Goal: Contribute content

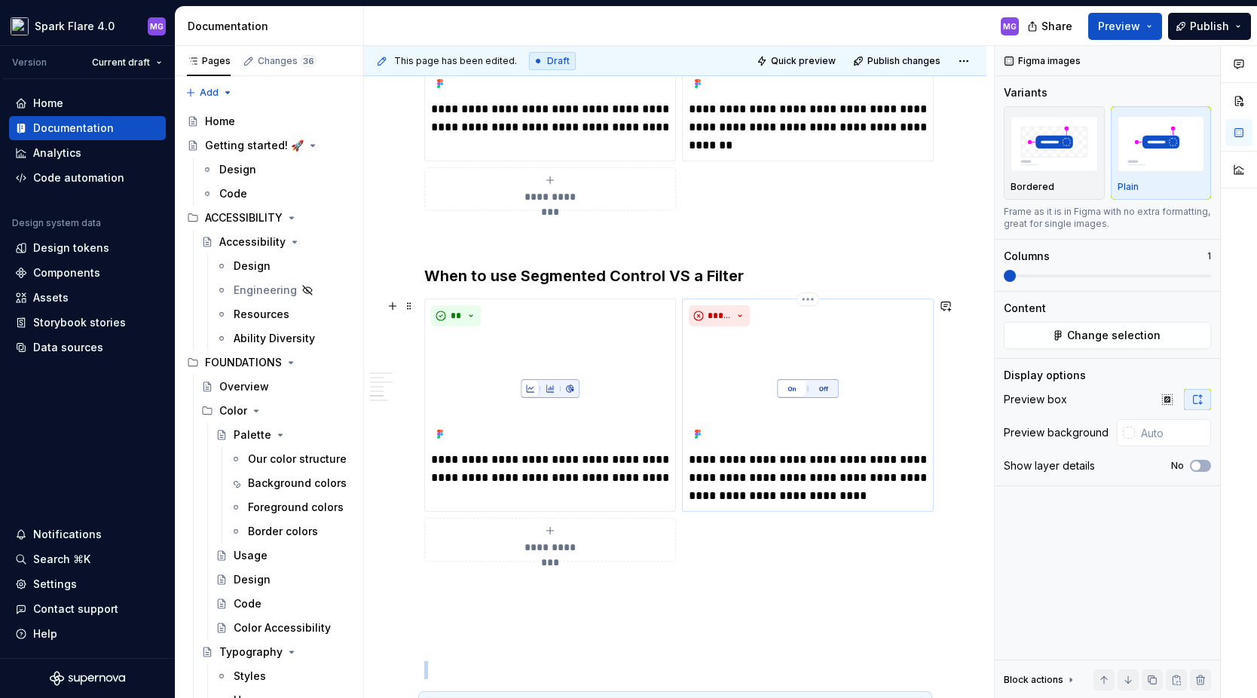
scroll to position [1534, 0]
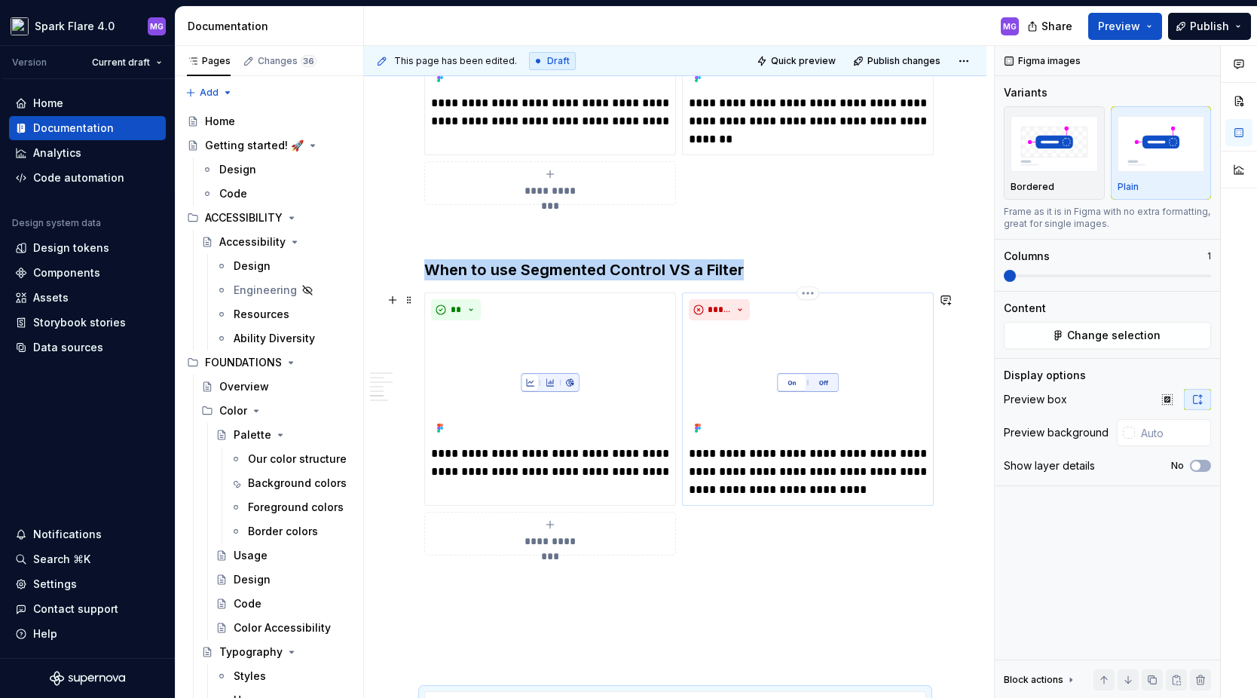
click at [801, 365] on img at bounding box center [808, 382] width 238 height 112
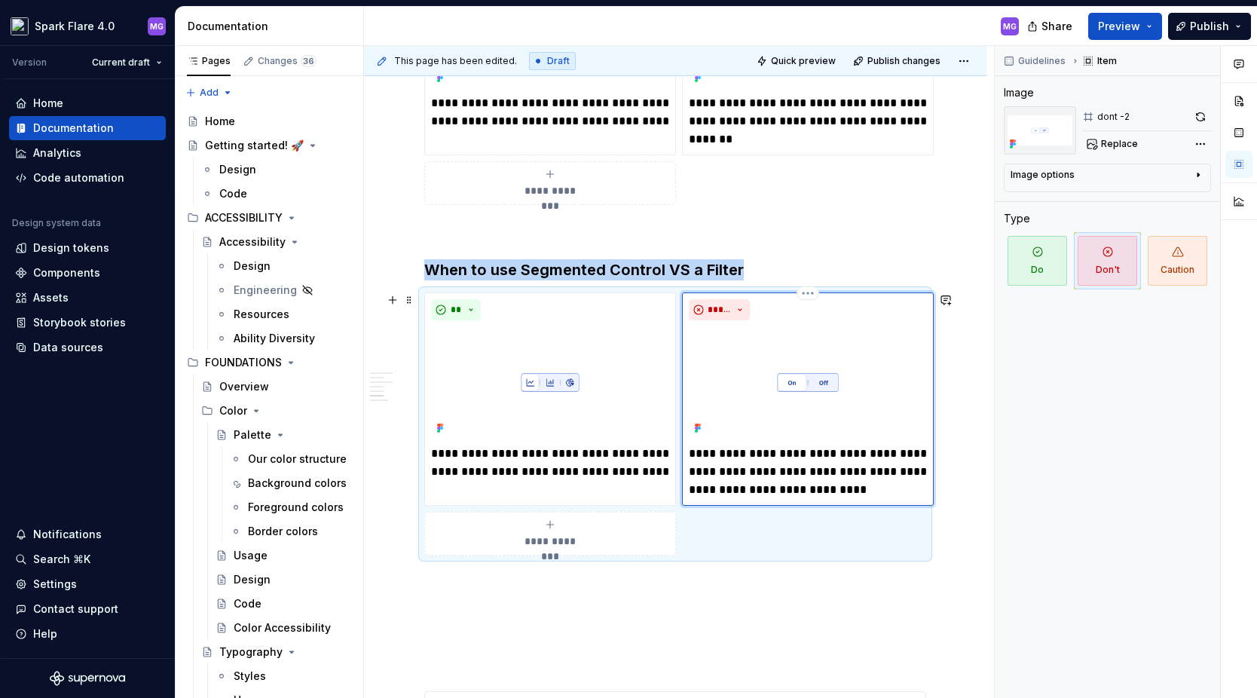
click at [801, 365] on img at bounding box center [808, 382] width 238 height 112
click at [704, 336] on img at bounding box center [808, 382] width 238 height 112
click at [883, 292] on div "**********" at bounding box center [808, 398] width 252 height 213
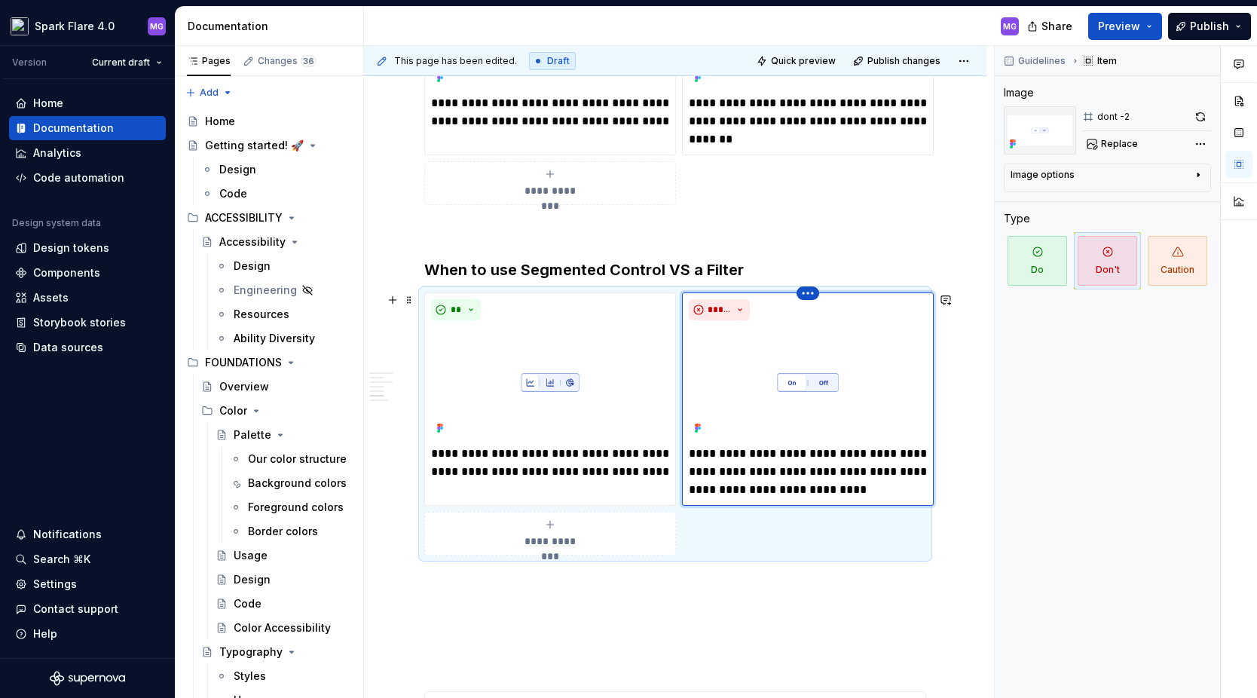
click at [807, 295] on html "Spark Flare 4.0 MG Version Current draft Home Documentation Analytics Code auto…" at bounding box center [628, 349] width 1257 height 698
click at [1125, 140] on div "Comments Open comments No comments yet Select ‘Comment’ from the block context …" at bounding box center [1126, 372] width 262 height 653
click at [1125, 140] on span "Replace" at bounding box center [1119, 144] width 37 height 12
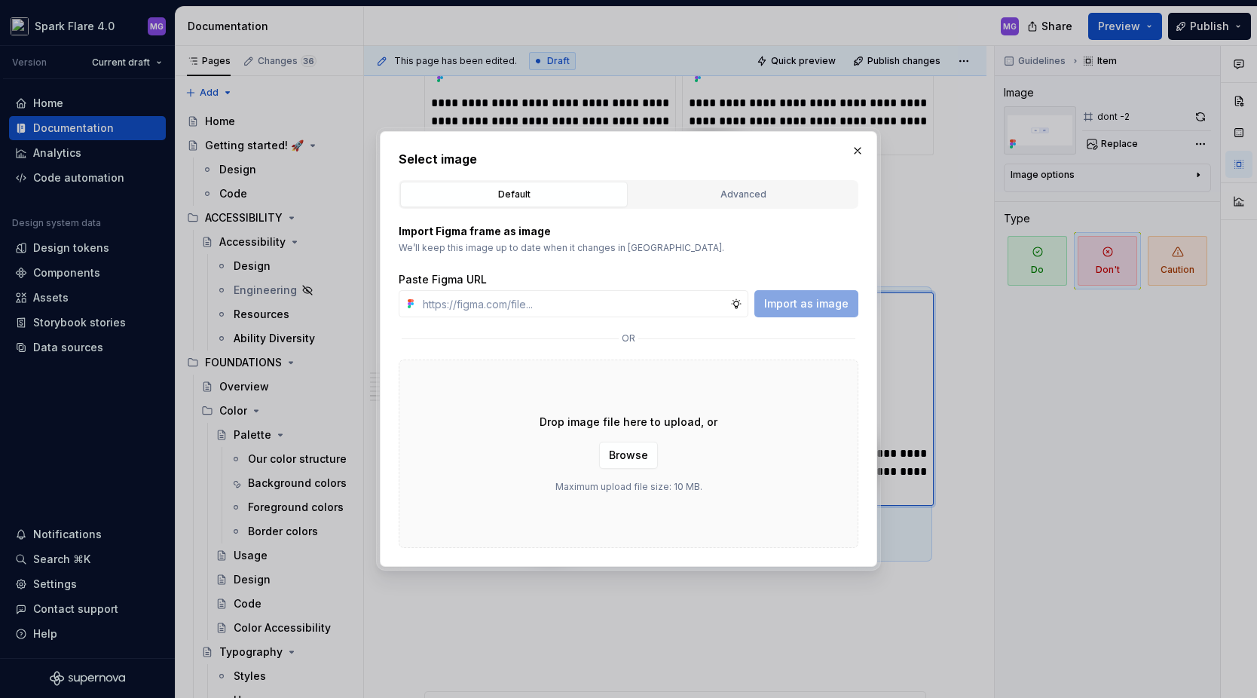
type textarea "*"
type input "[URL][DOMAIN_NAME]"
click at [775, 312] on button "Import as image" at bounding box center [807, 303] width 104 height 27
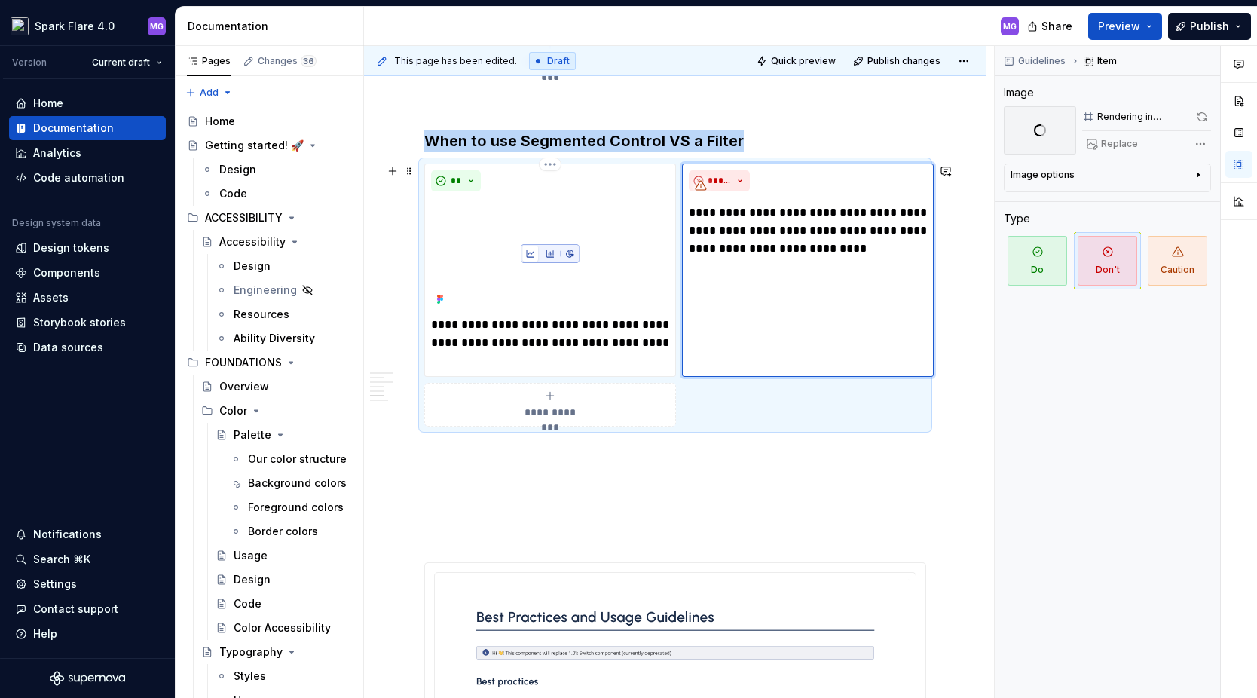
scroll to position [1601, 0]
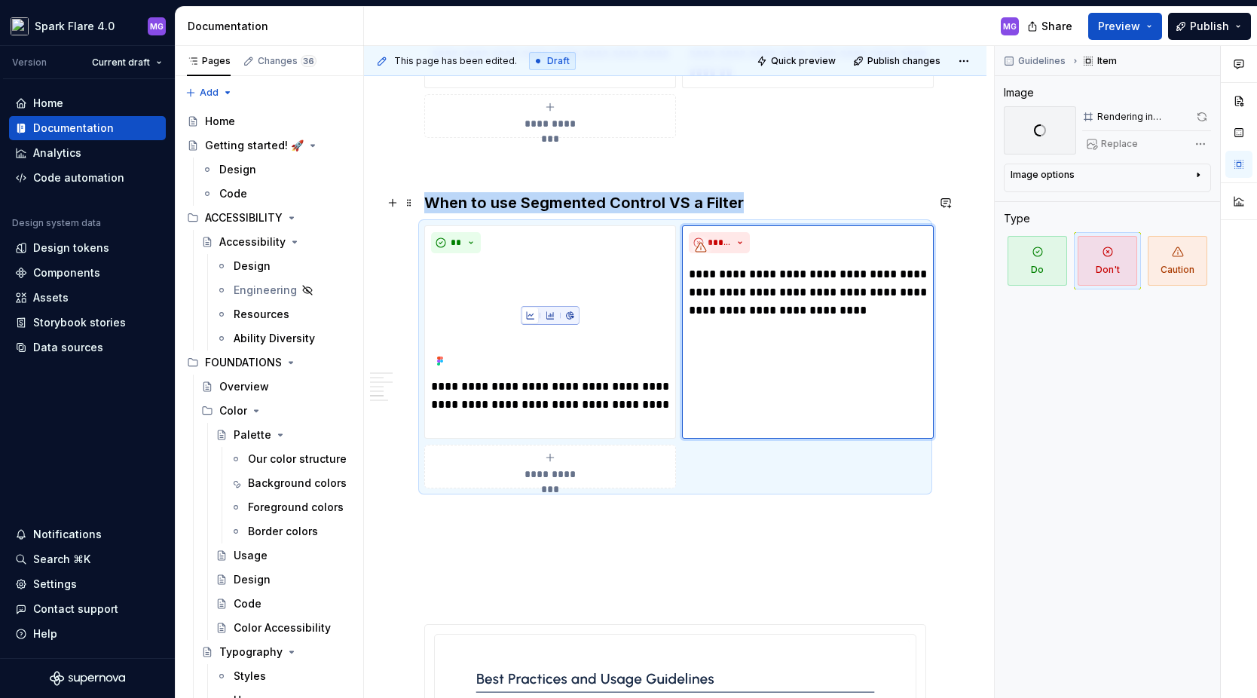
type textarea "*"
click at [743, 204] on h3 "When to use Segmented Control VS a Filter" at bounding box center [675, 202] width 502 height 21
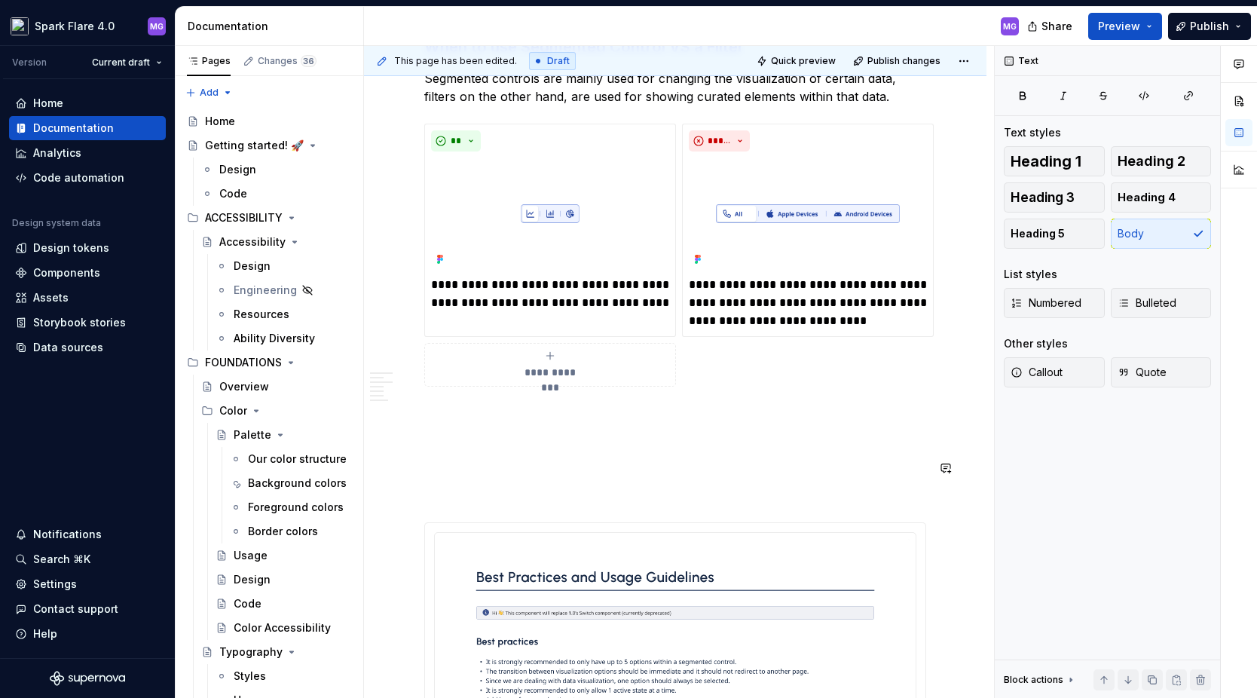
scroll to position [1759, 0]
click at [459, 406] on p at bounding box center [675, 412] width 502 height 18
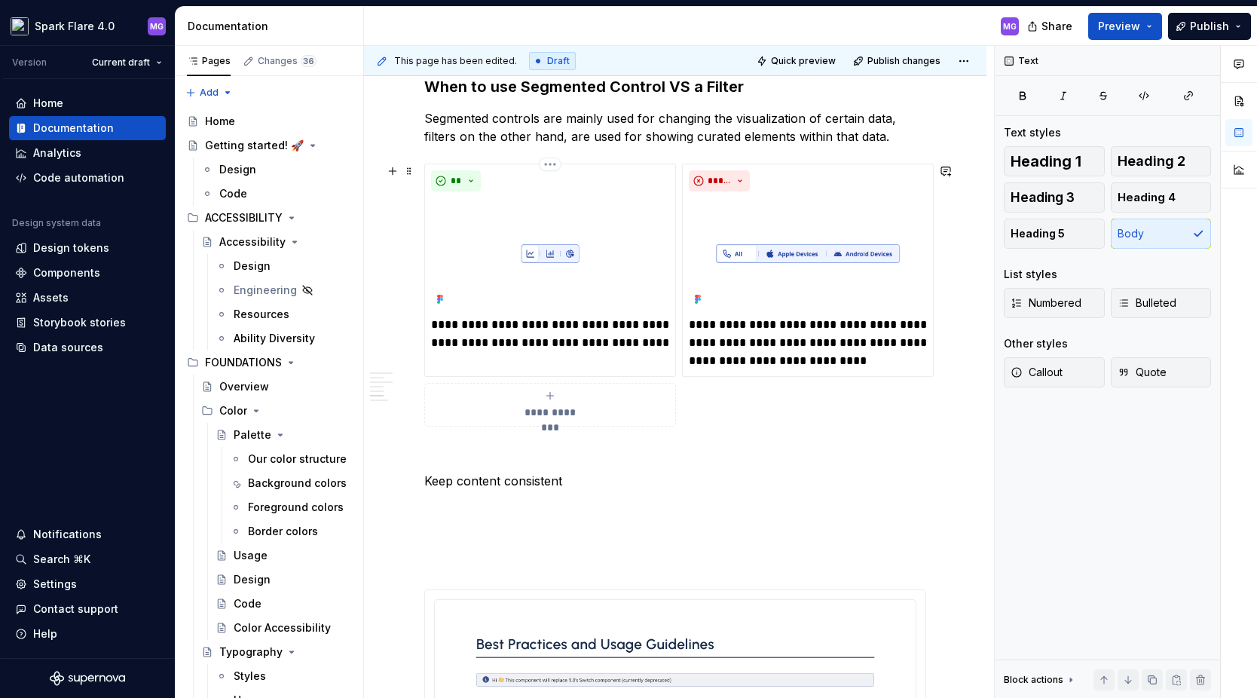
scroll to position [1728, 0]
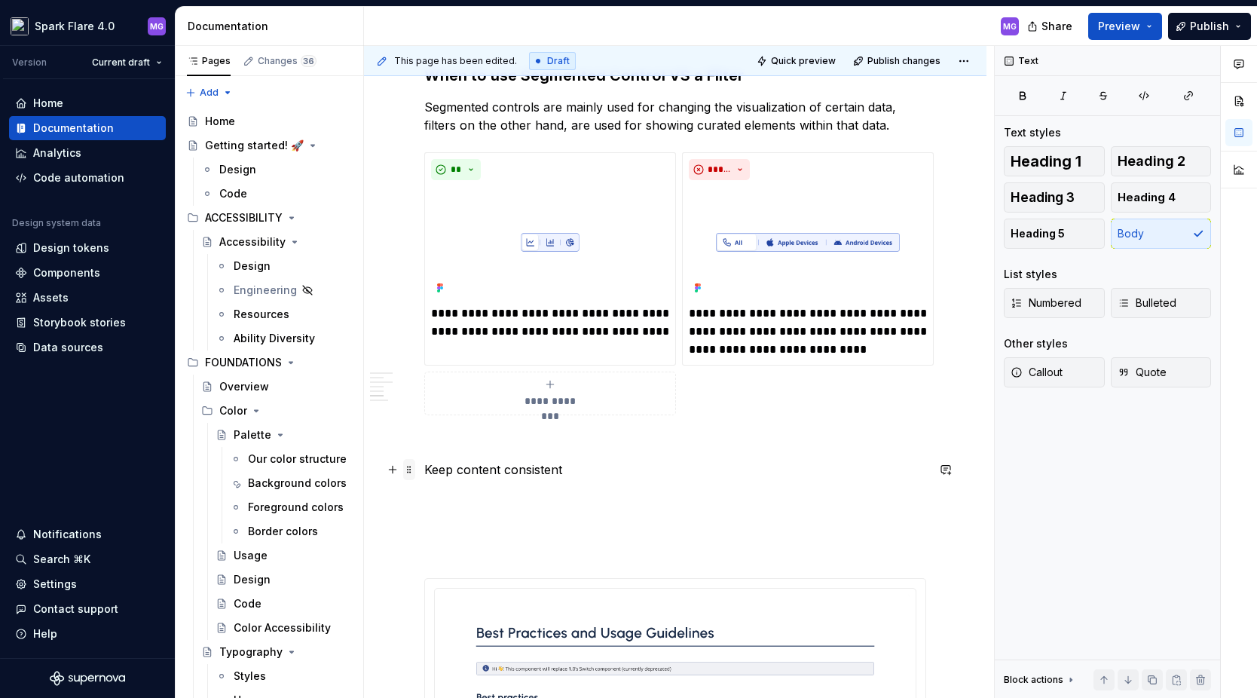
click at [412, 467] on span at bounding box center [409, 469] width 12 height 21
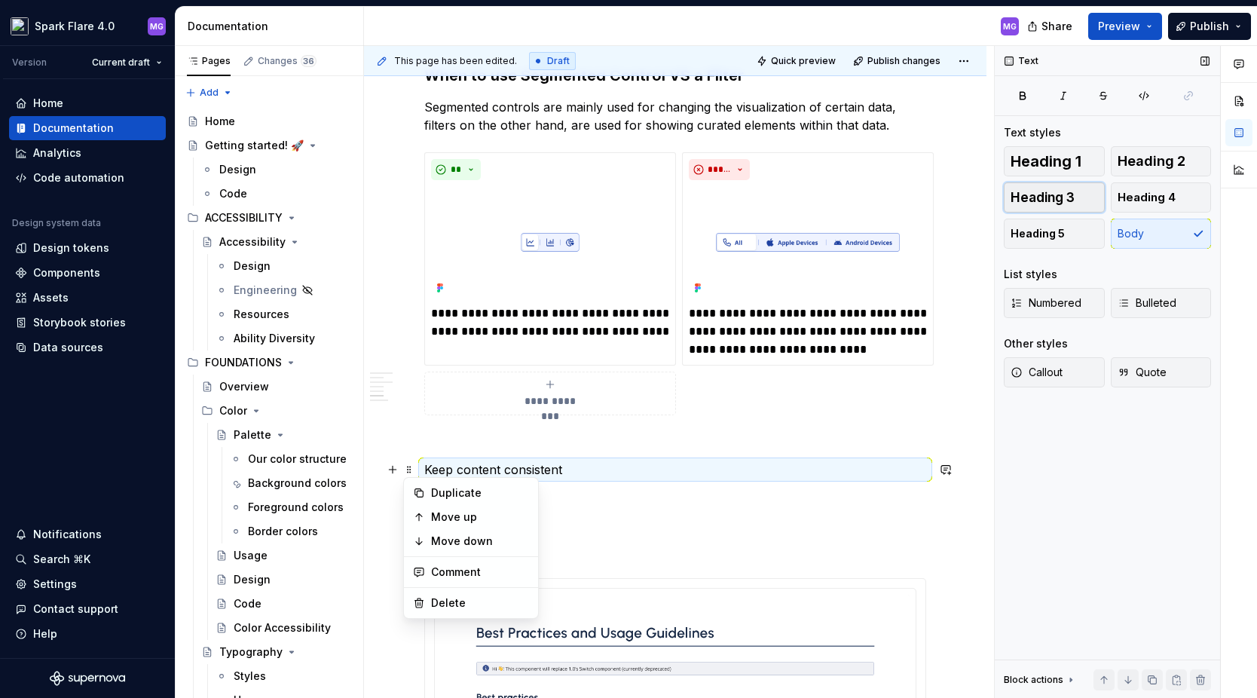
click at [1066, 190] on span "Heading 3" at bounding box center [1043, 197] width 64 height 15
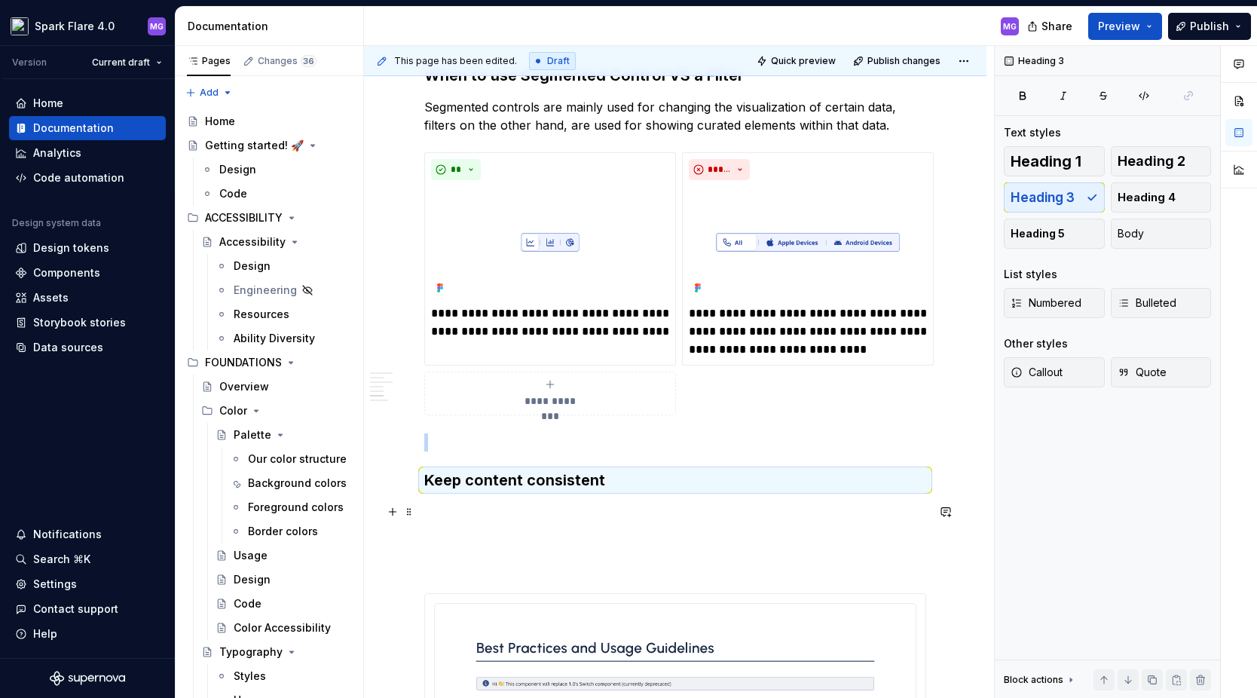
click at [635, 508] on p at bounding box center [675, 512] width 502 height 18
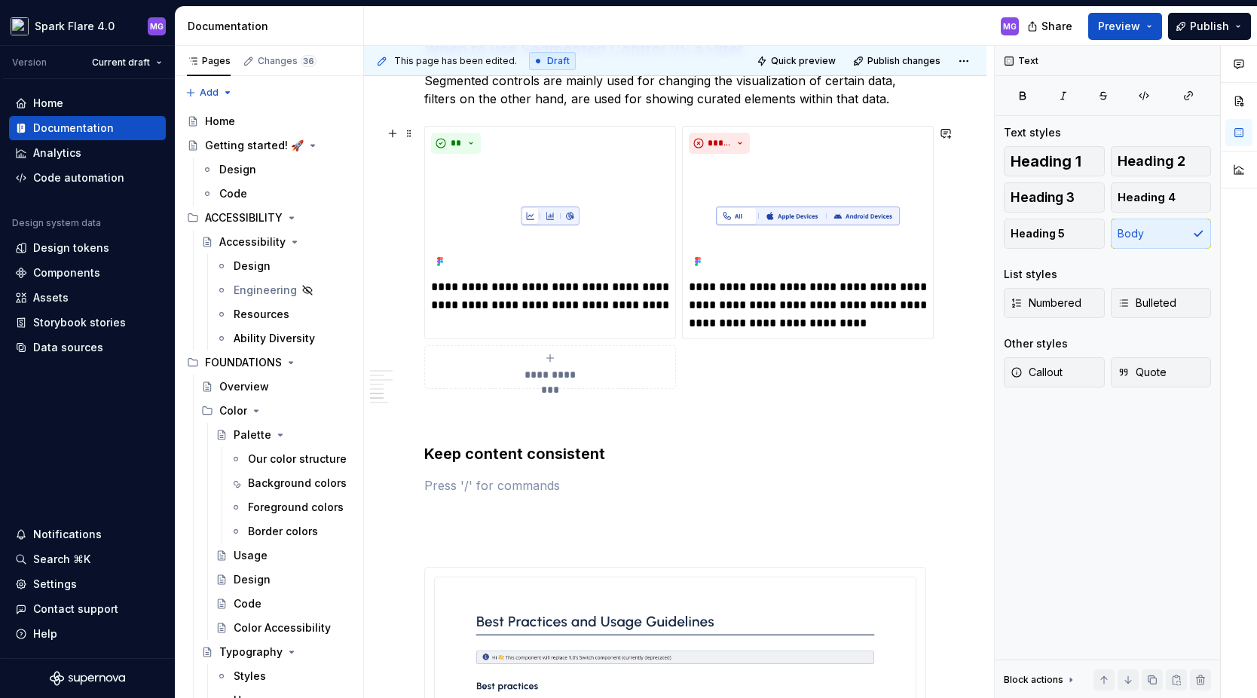
scroll to position [1746, 0]
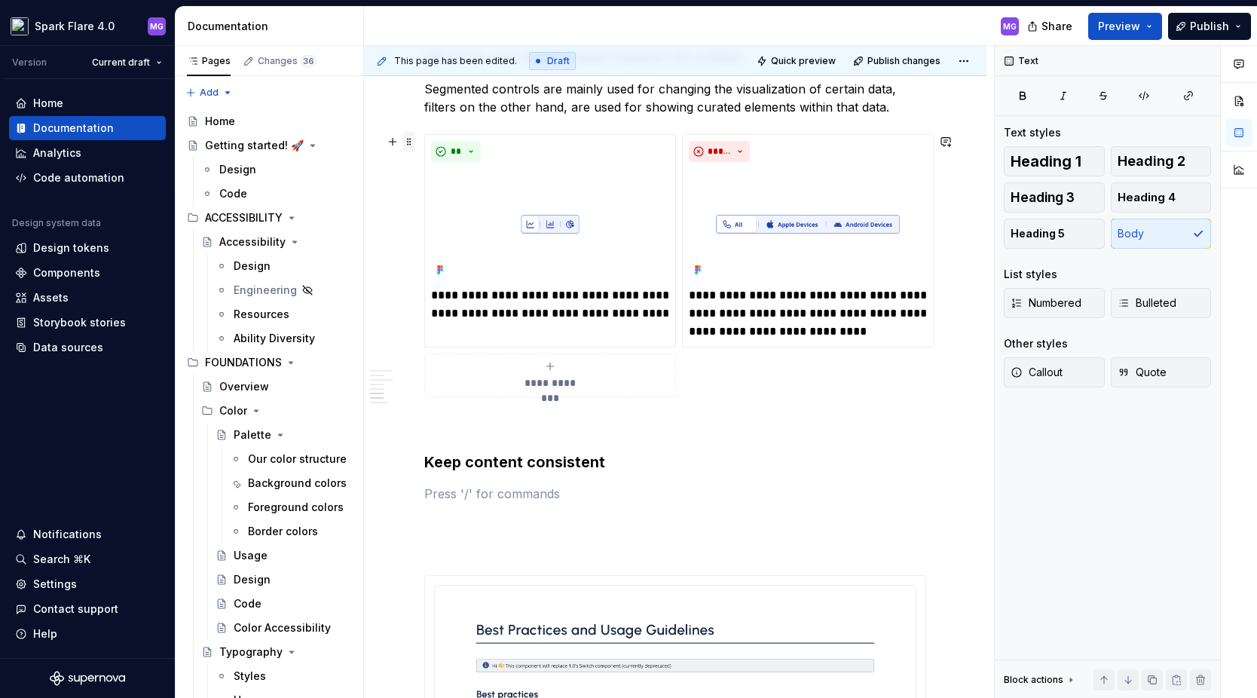
click at [411, 138] on span at bounding box center [409, 141] width 12 height 21
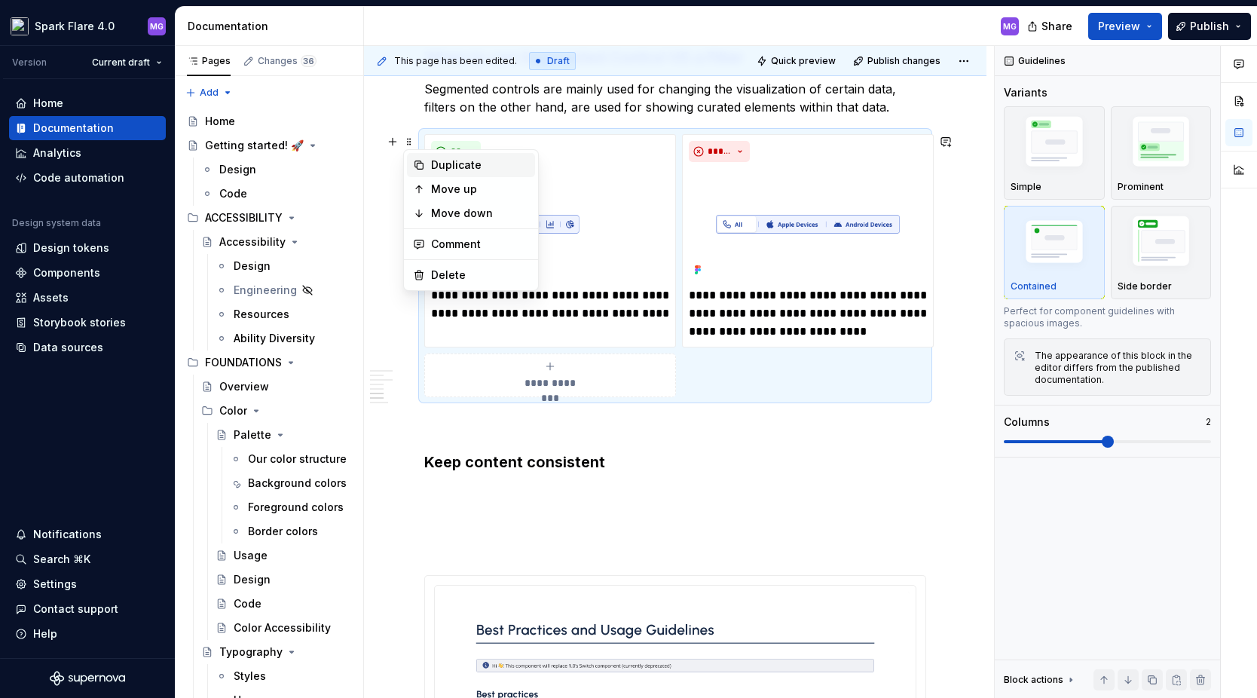
click at [447, 165] on div "Duplicate" at bounding box center [480, 165] width 98 height 15
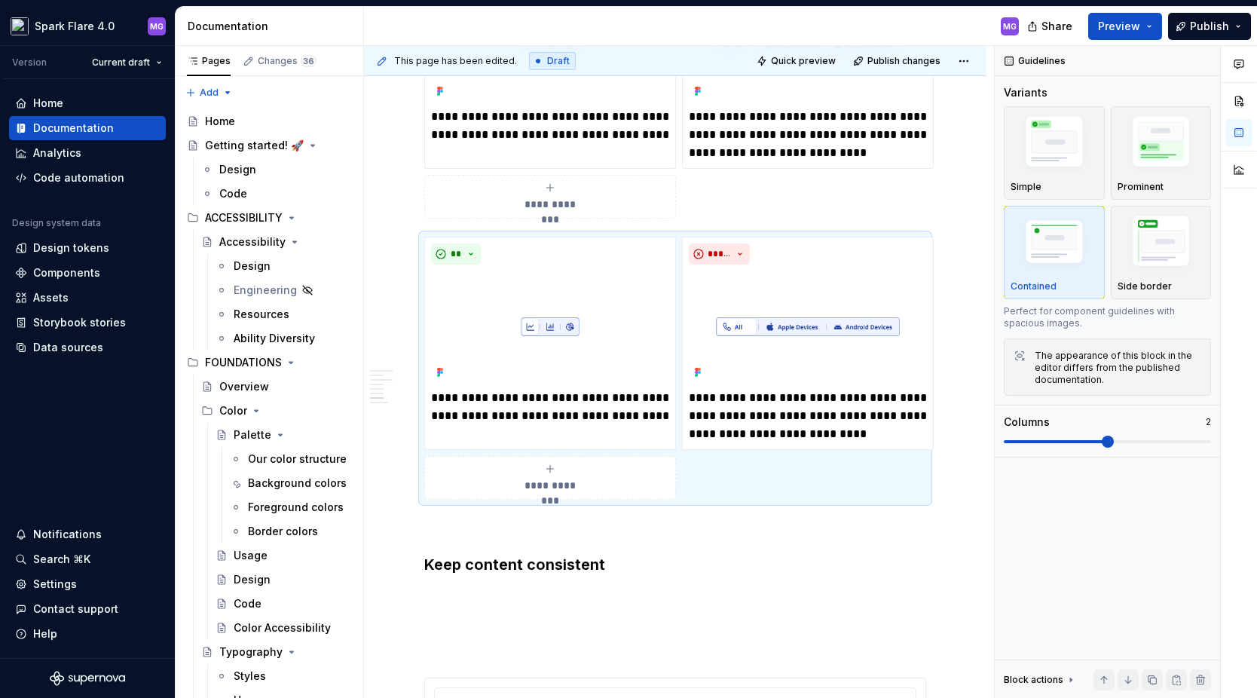
scroll to position [1931, 0]
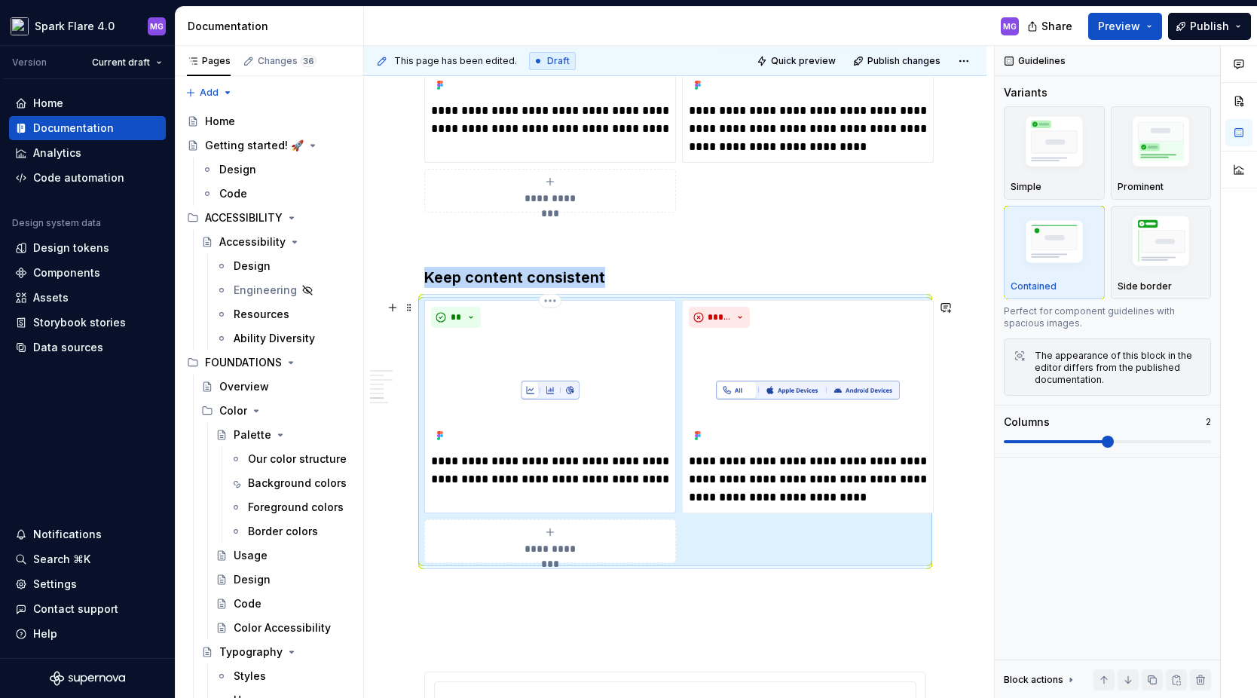
click at [542, 378] on img at bounding box center [550, 390] width 238 height 112
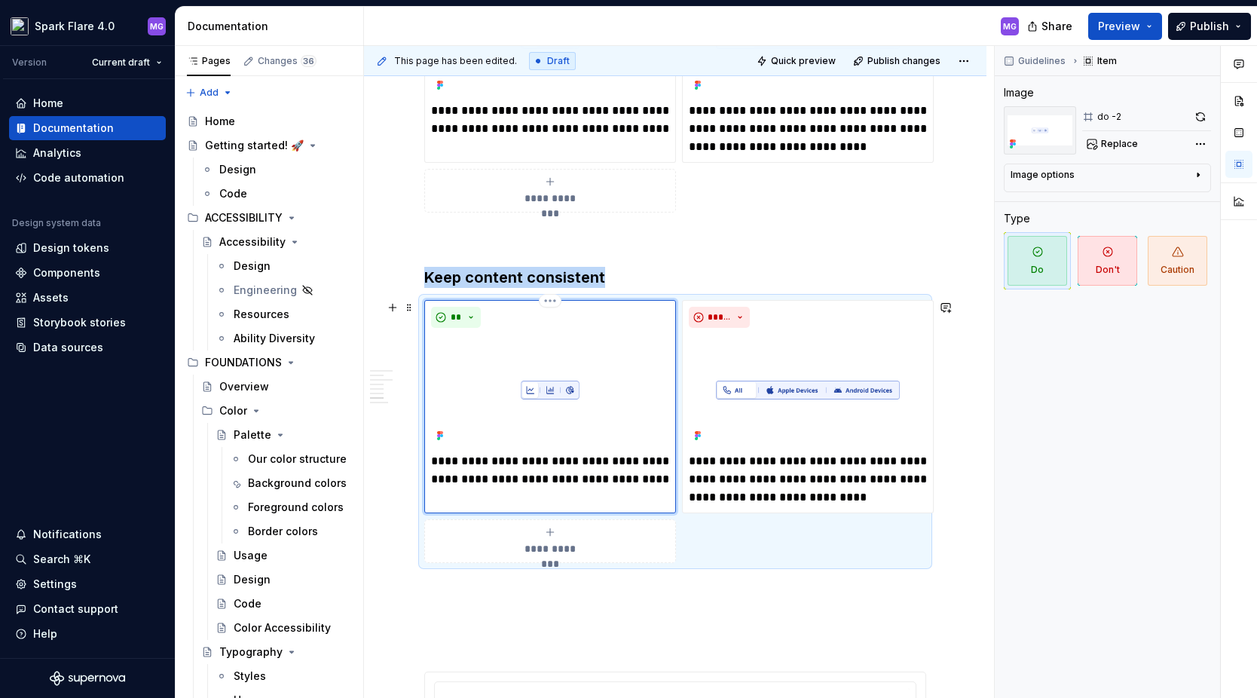
click at [542, 378] on img at bounding box center [550, 390] width 238 height 112
click at [1129, 145] on span "Replace" at bounding box center [1119, 144] width 37 height 12
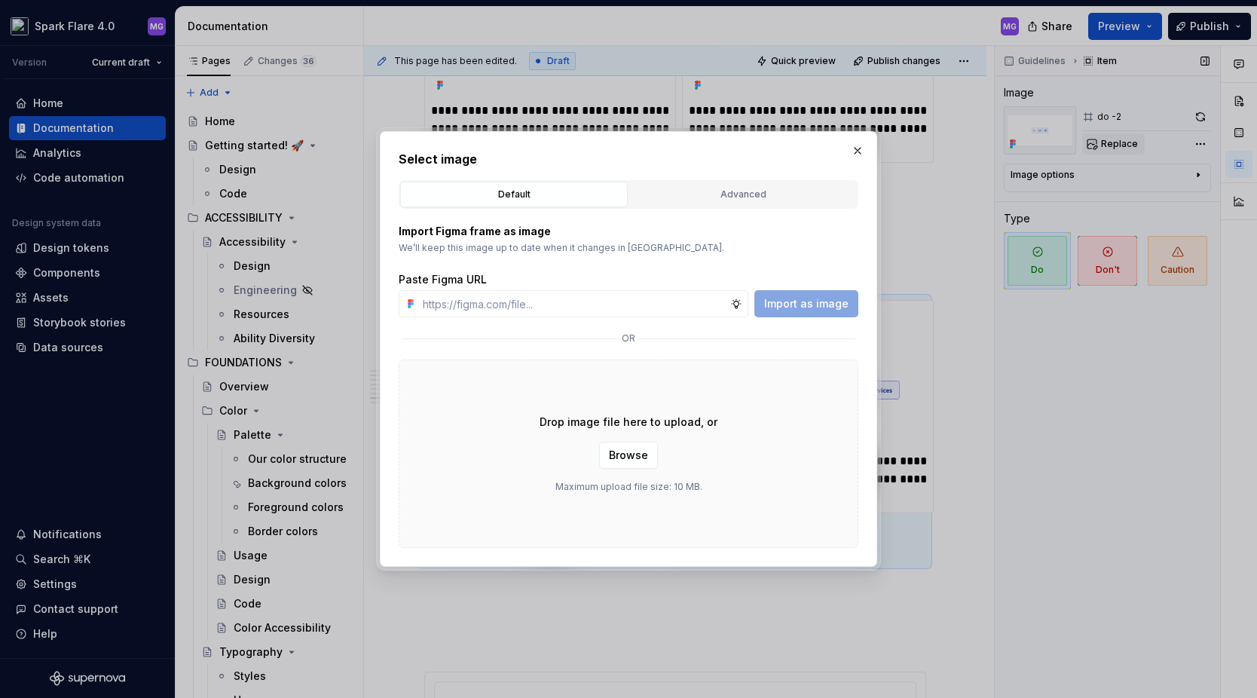
type textarea "*"
type input "Left Center Right List Graph Thumbnails"
type textarea "*"
type input "Left Center Right List Graph Thumbnails"
type textarea "*"
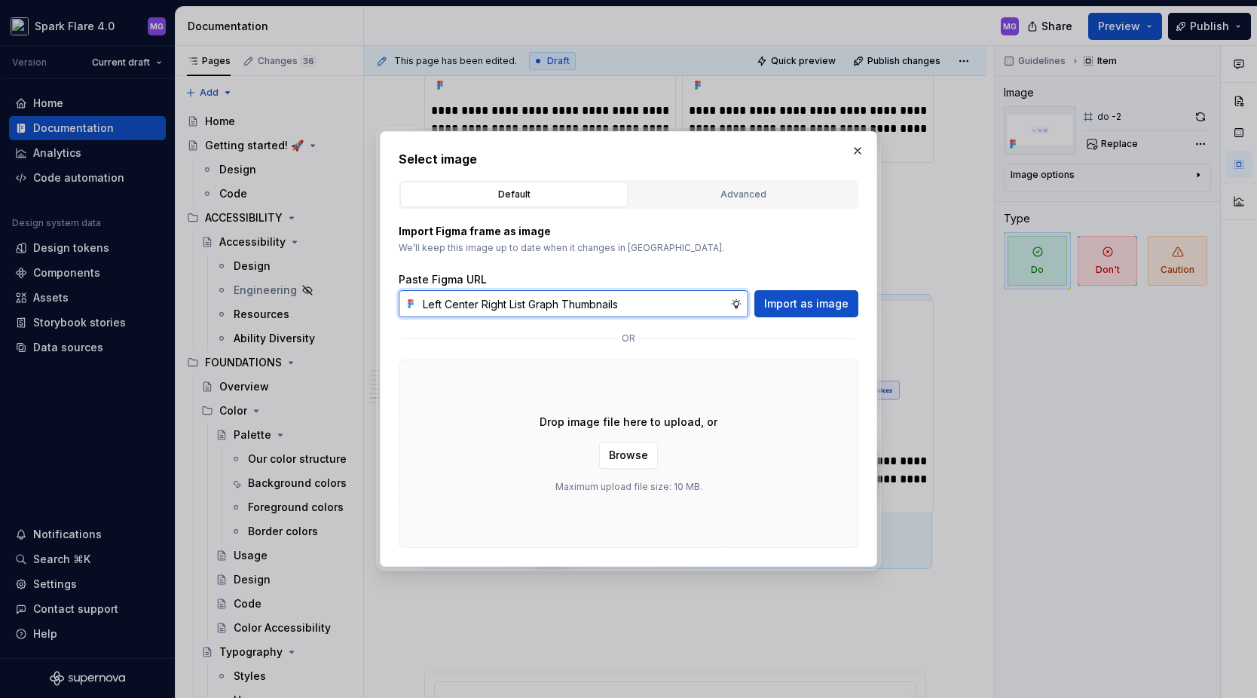
drag, startPoint x: 636, startPoint y: 295, endPoint x: 709, endPoint y: 310, distance: 74.5
click at [709, 310] on input "Left Center Right List Graph Thumbnails" at bounding box center [574, 303] width 314 height 27
paste input "[URL][DOMAIN_NAME]"
type input "[URL][DOMAIN_NAME]"
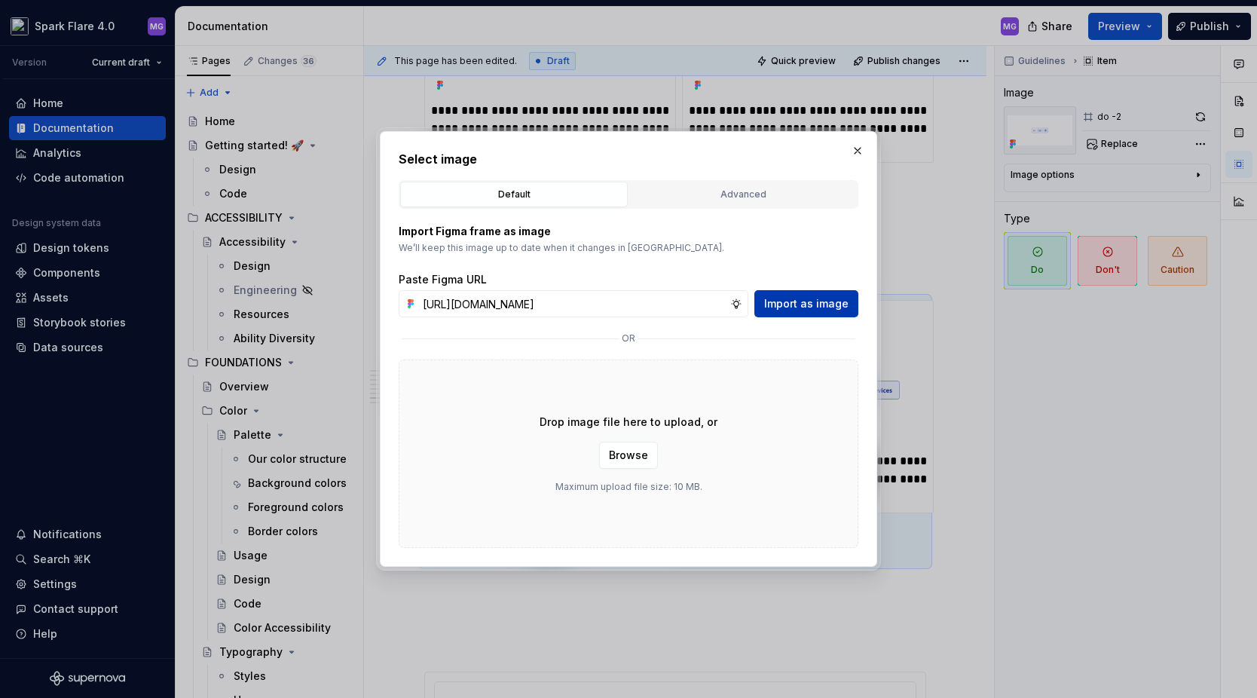
click at [800, 298] on span "Import as image" at bounding box center [806, 303] width 84 height 15
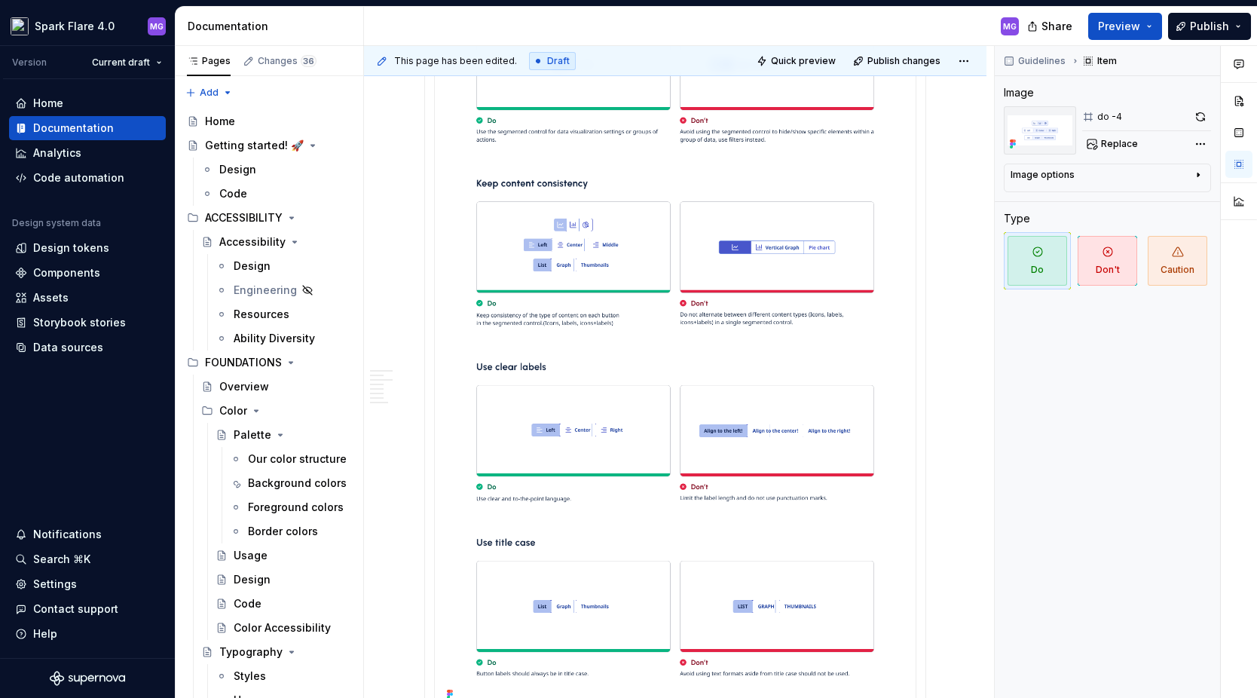
scroll to position [3313, 0]
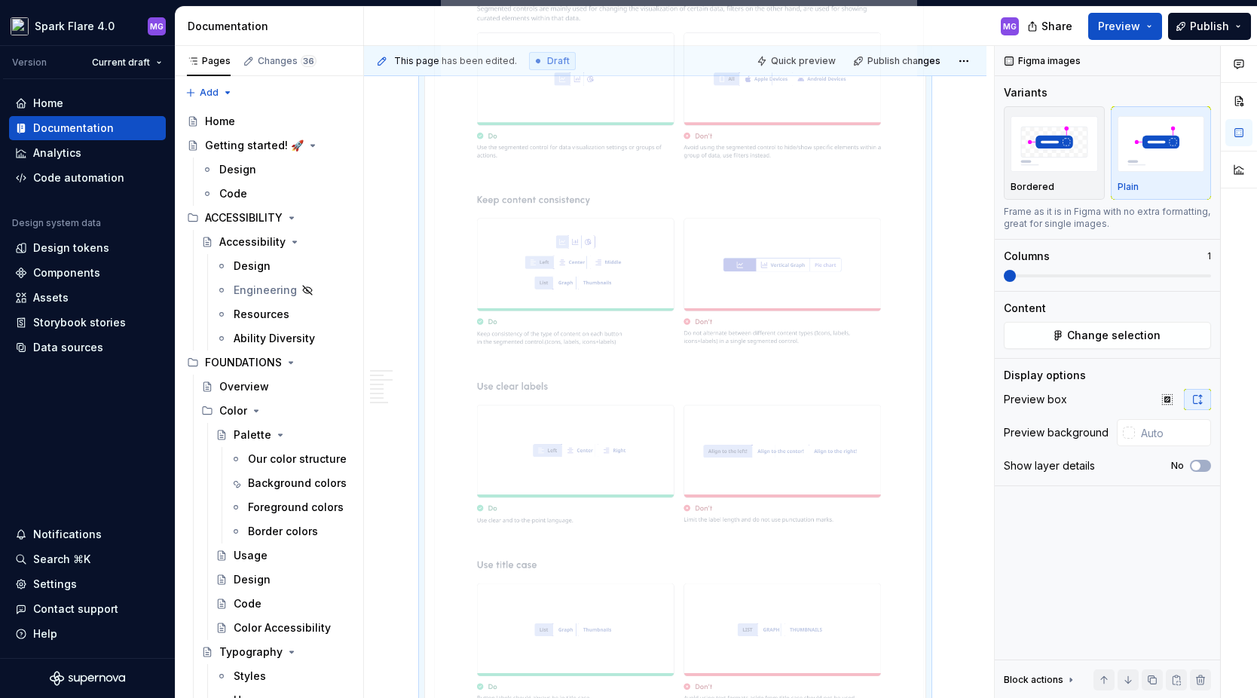
drag, startPoint x: 565, startPoint y: 363, endPoint x: 501, endPoint y: 366, distance: 63.4
click at [501, 366] on body "Spark Flare 4.0 MG Version Current draft Home Documentation Analytics Code auto…" at bounding box center [628, 349] width 1257 height 698
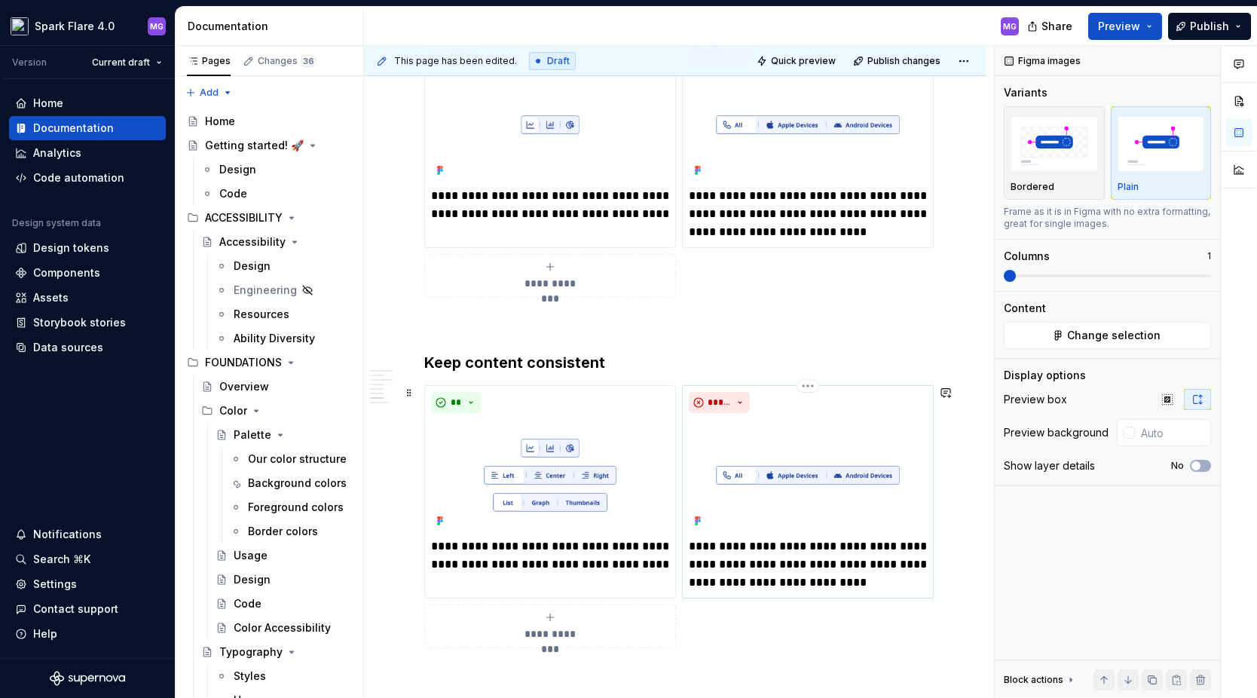
scroll to position [1864, 0]
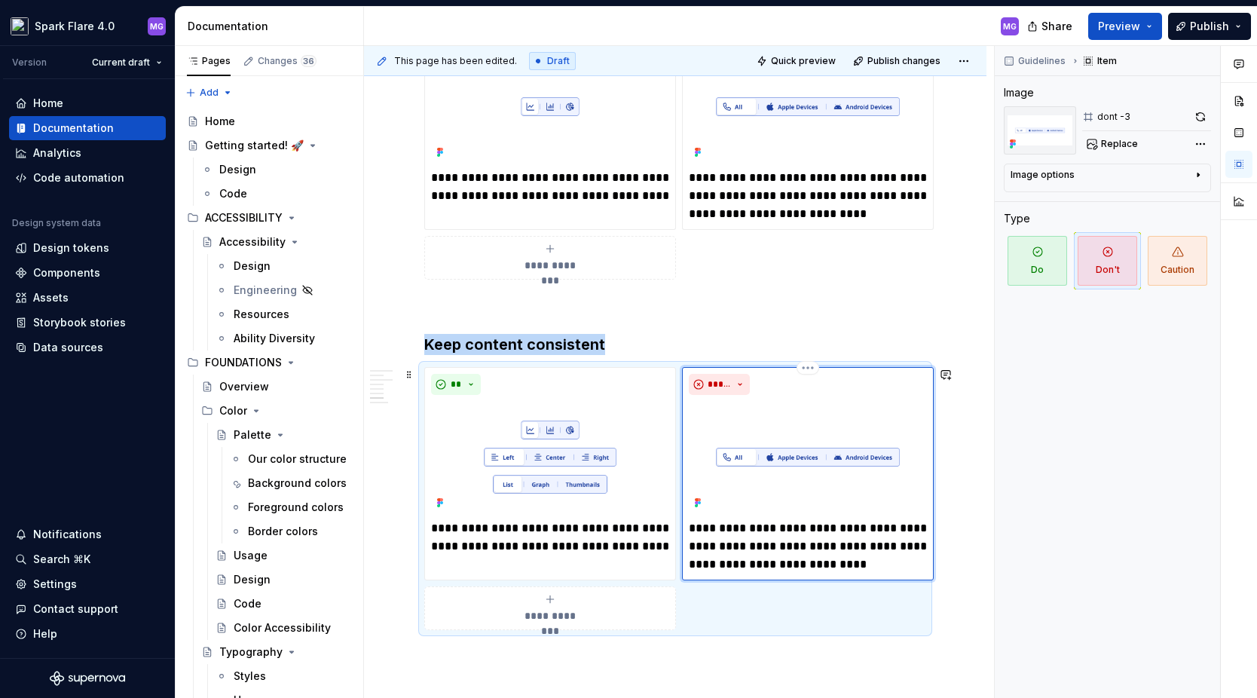
click at [773, 438] on img at bounding box center [808, 457] width 238 height 112
click at [1106, 141] on span "Replace" at bounding box center [1119, 144] width 37 height 12
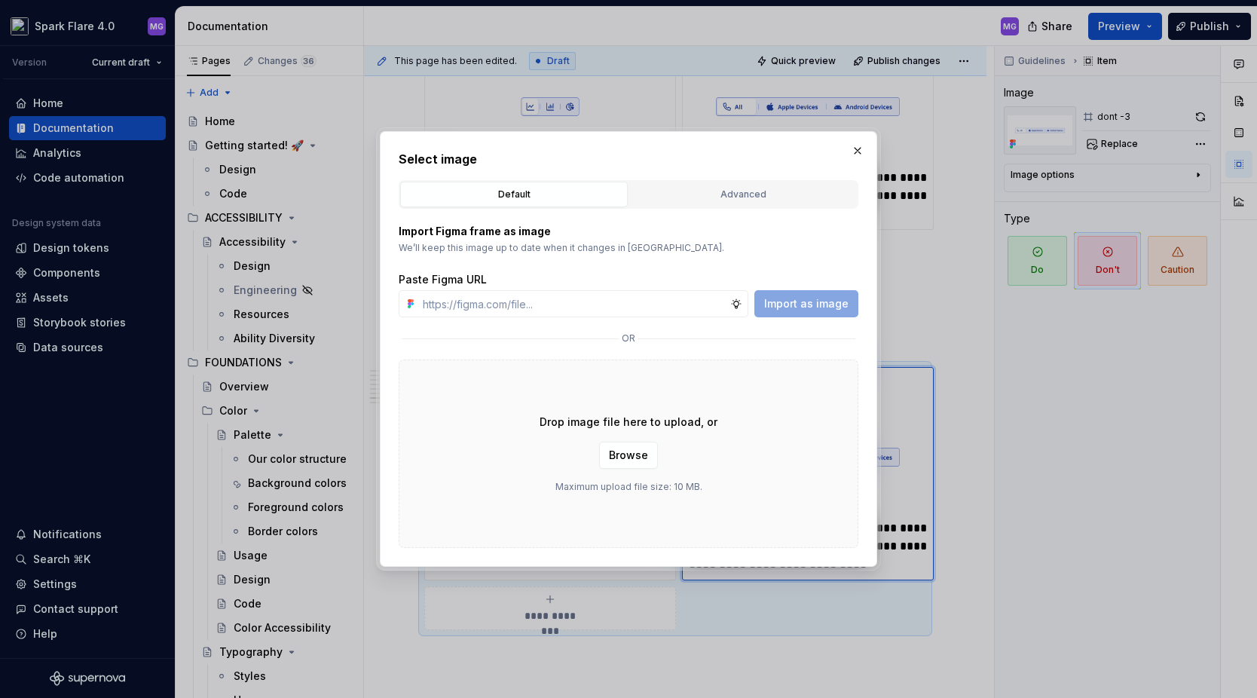
type textarea "*"
type input "[URL][DOMAIN_NAME]"
click at [830, 302] on span "Import as image" at bounding box center [806, 303] width 84 height 15
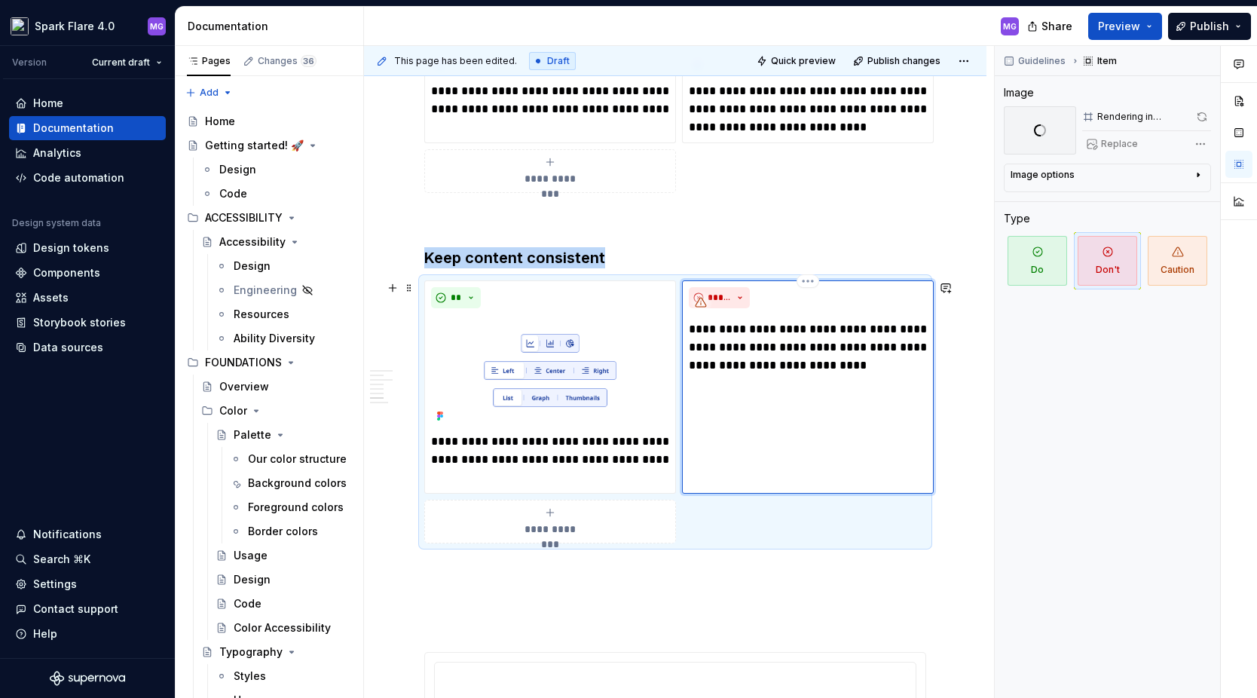
scroll to position [1952, 0]
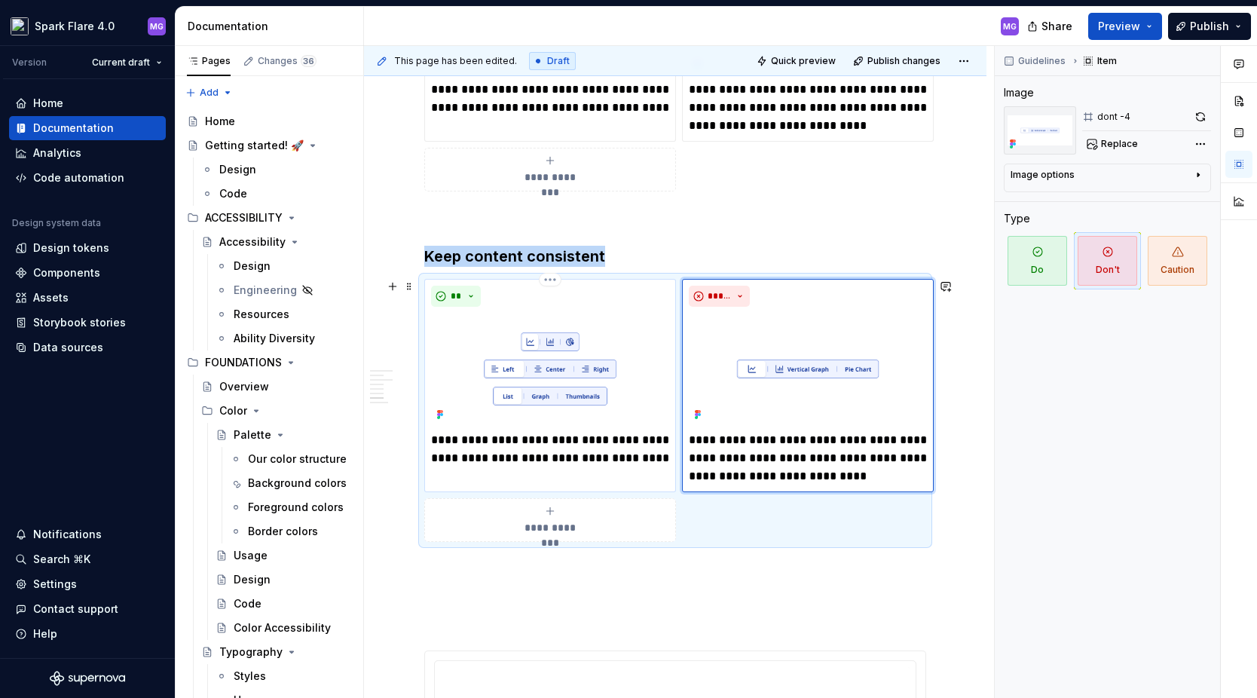
click at [473, 455] on p "**********" at bounding box center [550, 458] width 238 height 54
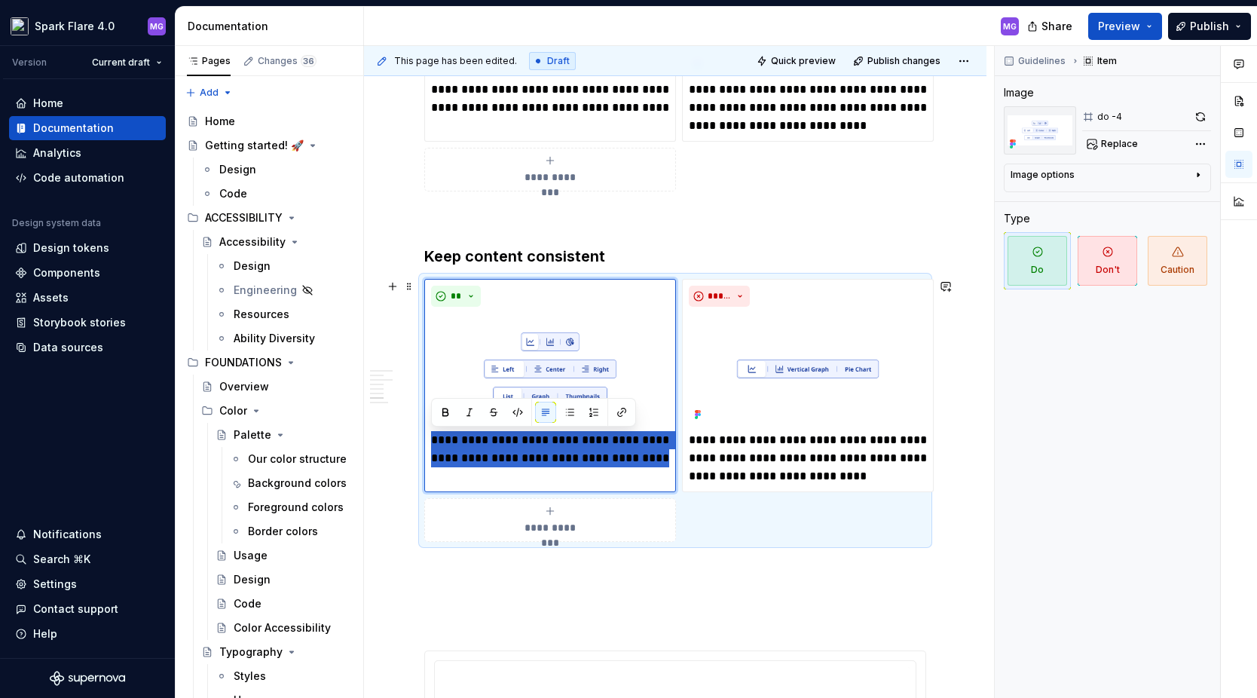
drag, startPoint x: 502, startPoint y: 483, endPoint x: 424, endPoint y: 439, distance: 89.8
click at [424, 439] on div "**********" at bounding box center [675, 410] width 502 height 263
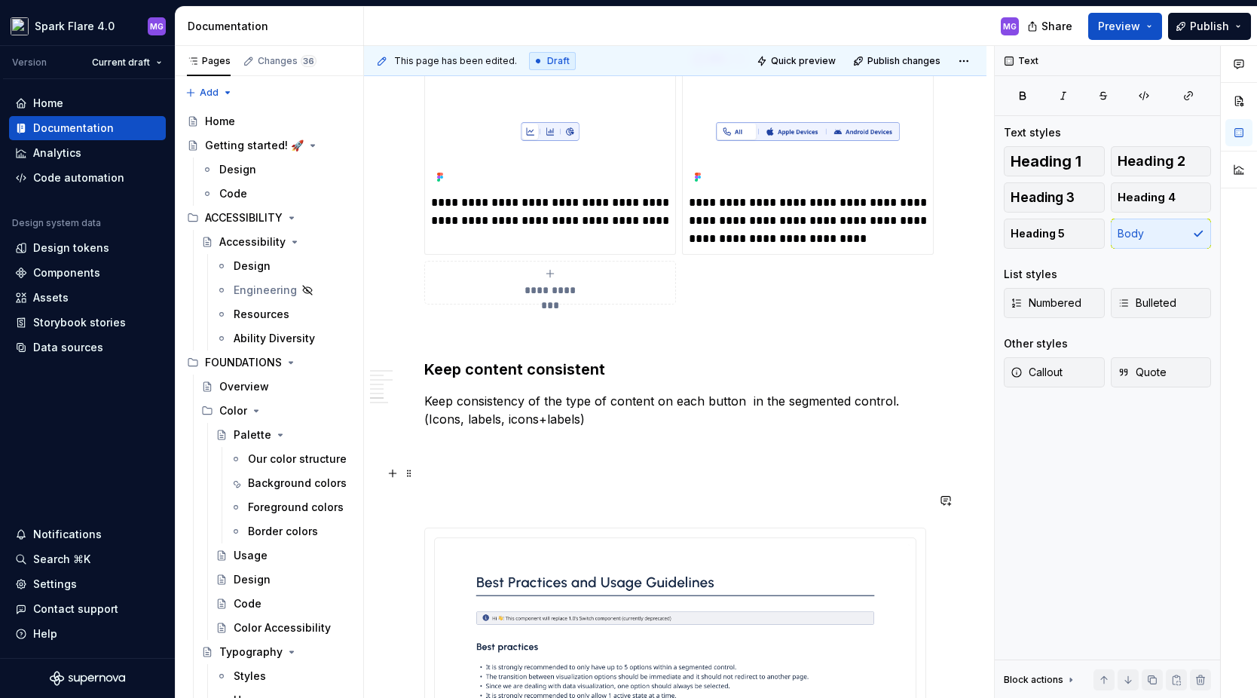
scroll to position [1813, 0]
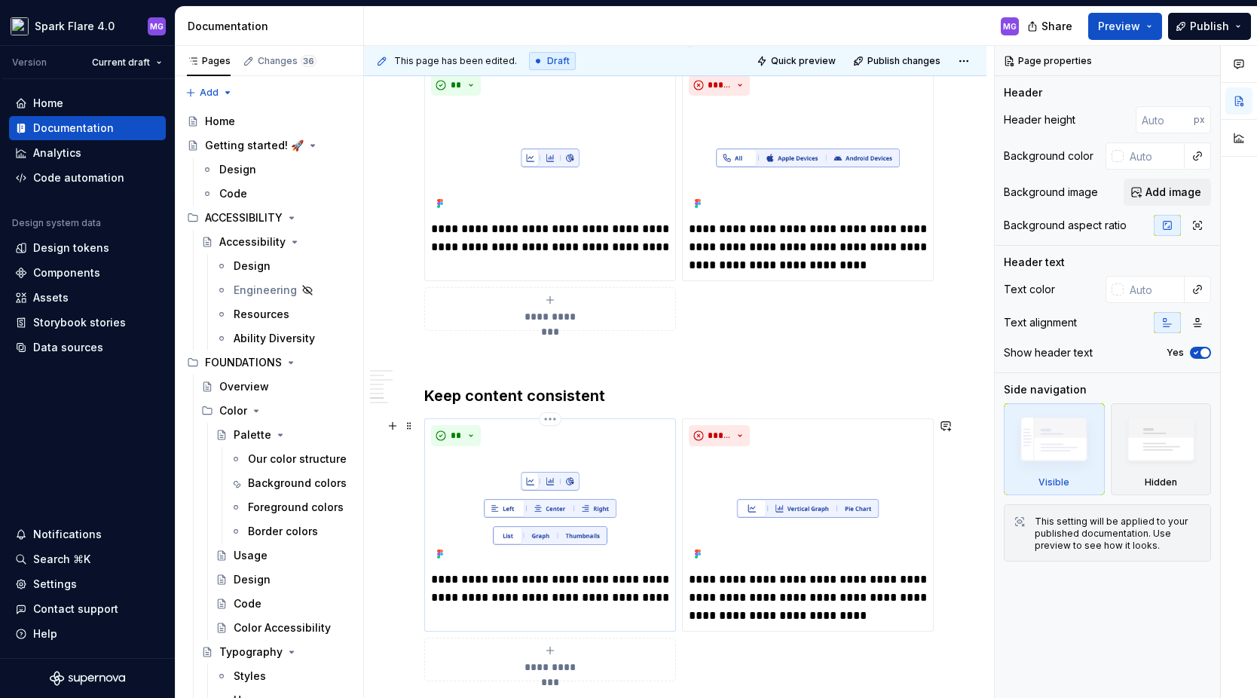
click at [480, 583] on p "**********" at bounding box center [550, 598] width 238 height 54
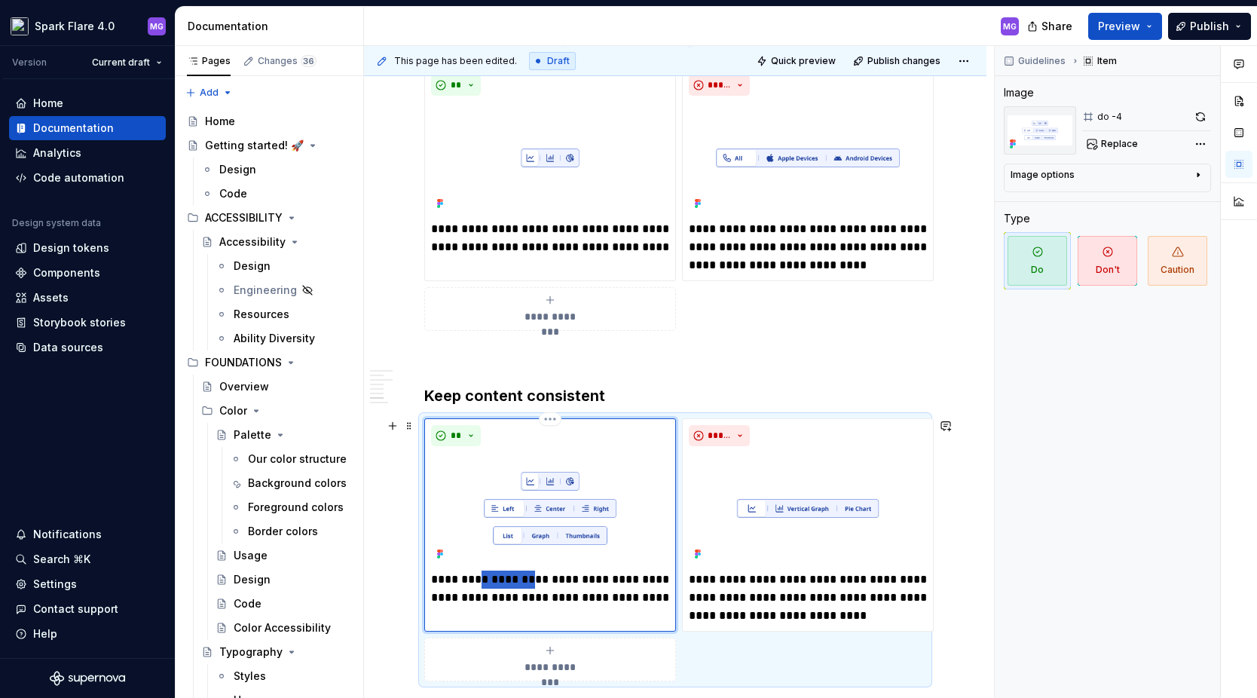
click at [480, 583] on p "**********" at bounding box center [550, 598] width 238 height 54
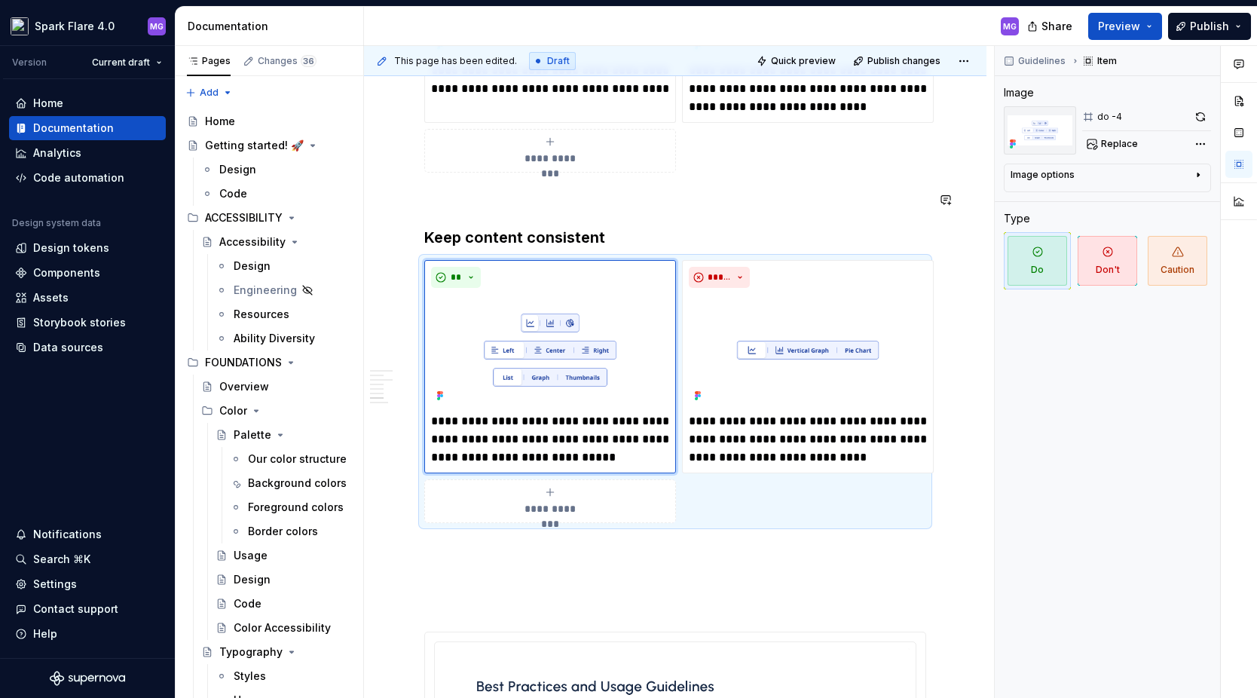
scroll to position [1975, 0]
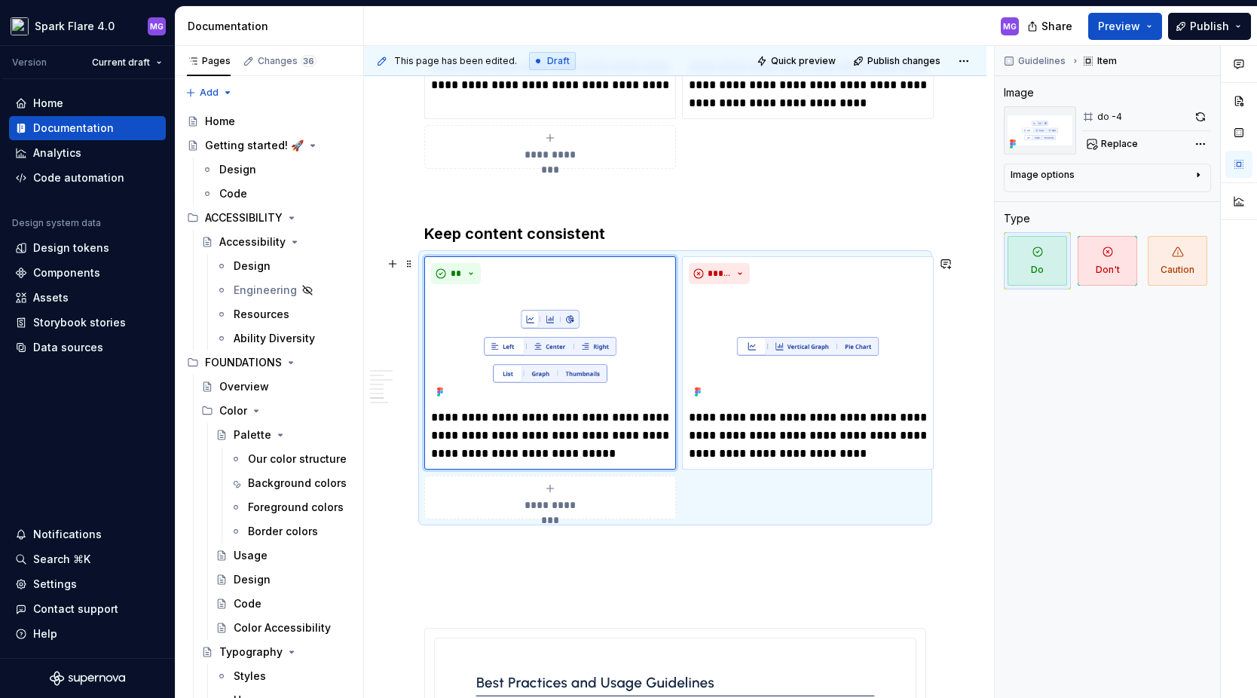
click at [732, 439] on p "**********" at bounding box center [808, 436] width 238 height 54
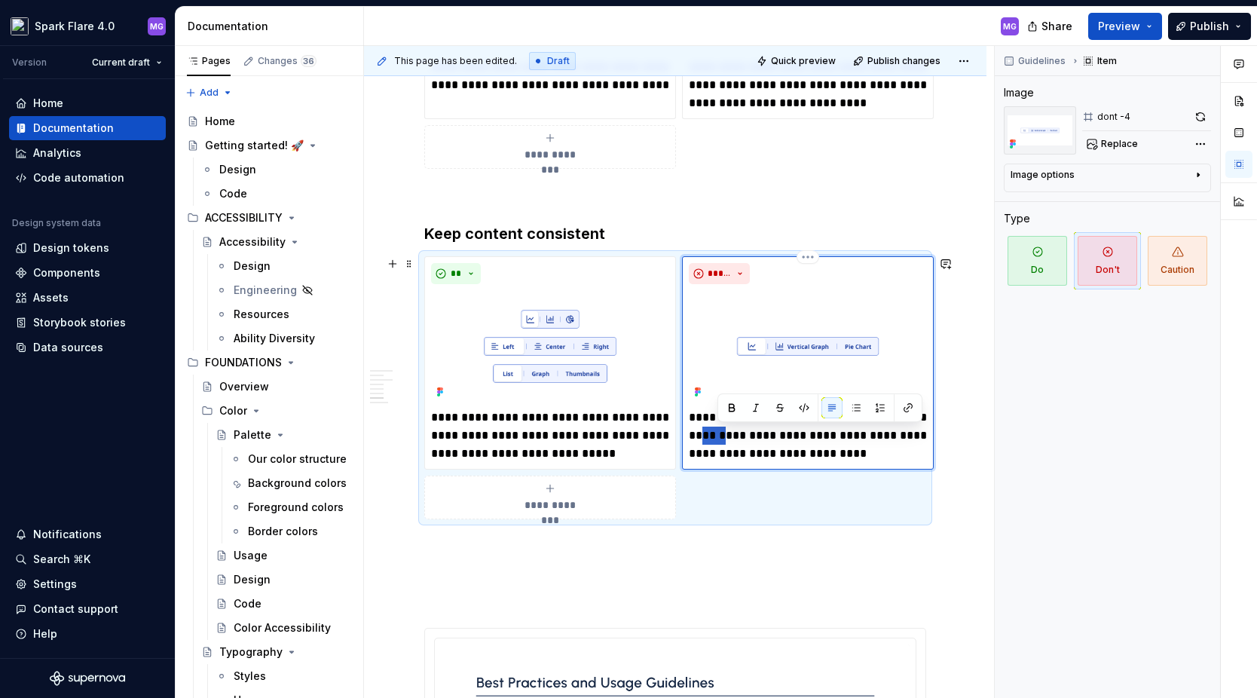
click at [732, 439] on p "**********" at bounding box center [808, 436] width 238 height 54
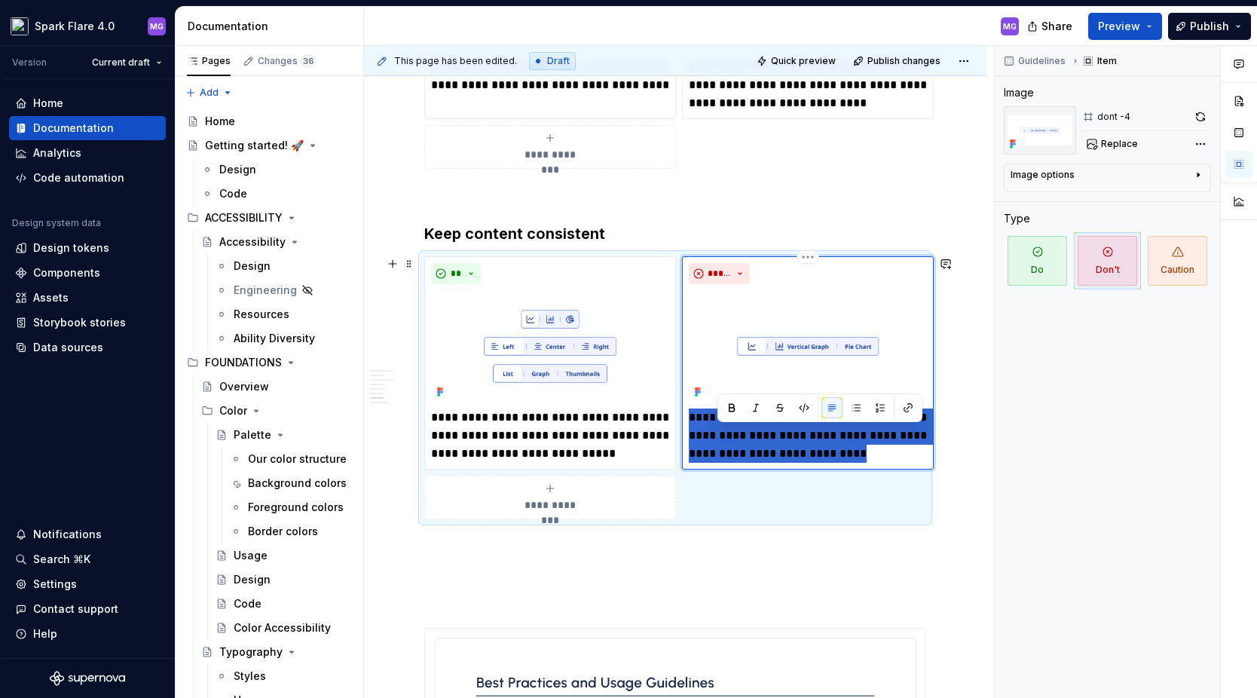
click at [732, 439] on p "**********" at bounding box center [808, 436] width 238 height 54
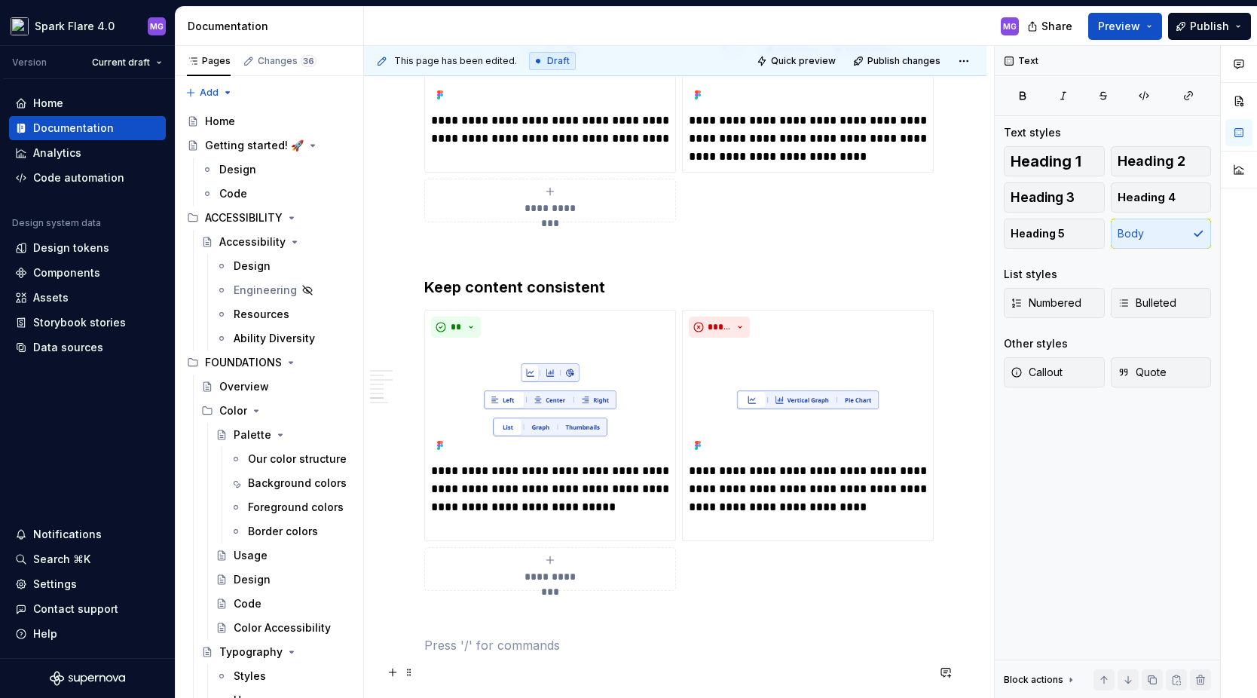
scroll to position [1906, 0]
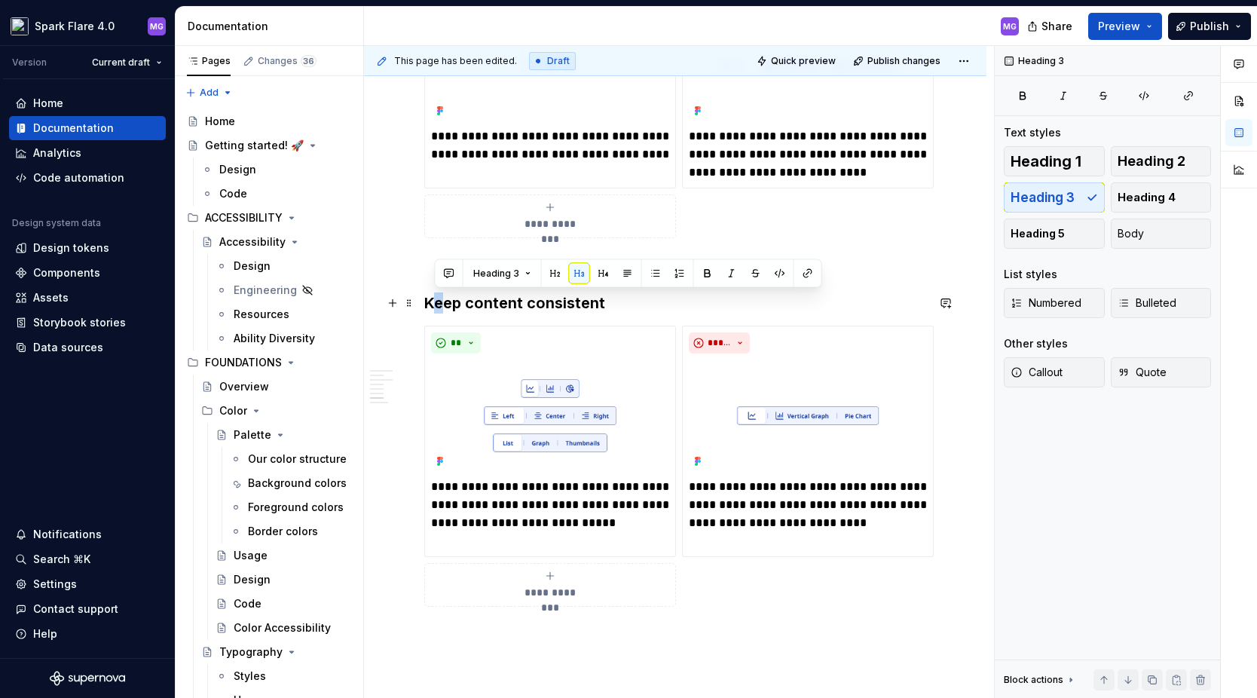
drag, startPoint x: 608, startPoint y: 308, endPoint x: 443, endPoint y: 302, distance: 164.5
click at [443, 302] on h3 "Keep content consistent" at bounding box center [675, 302] width 502 height 21
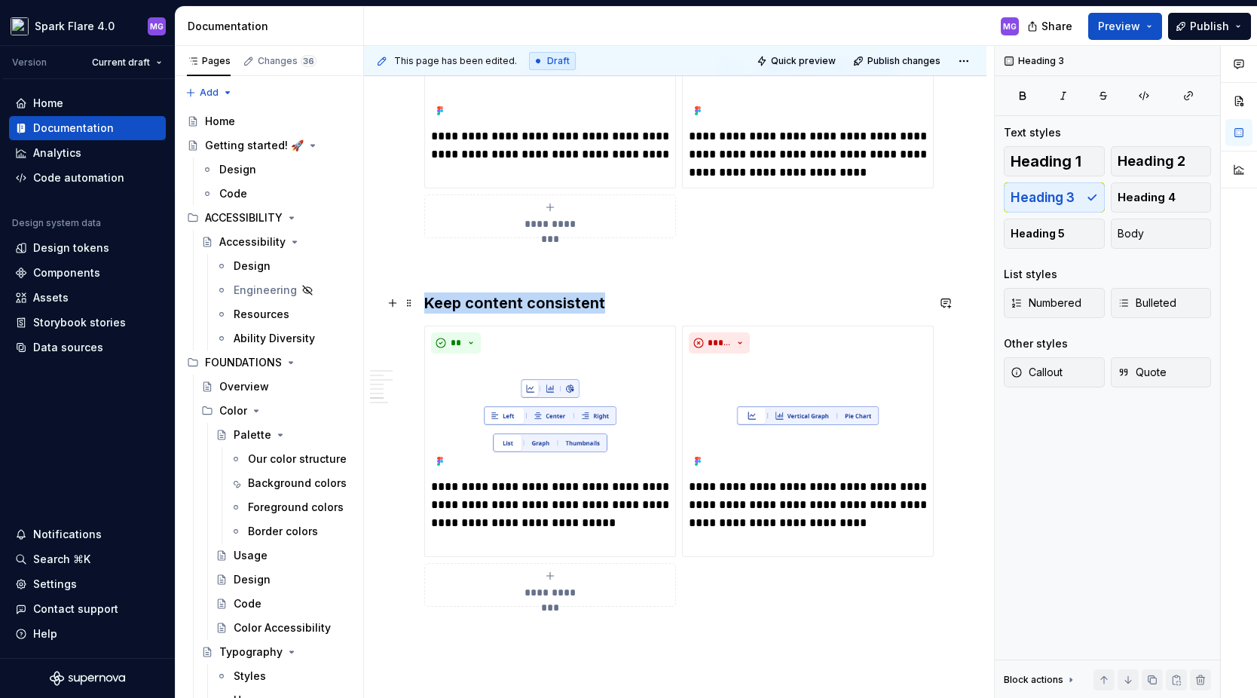
click at [443, 302] on h3 "Keep content consistent" at bounding box center [675, 302] width 502 height 21
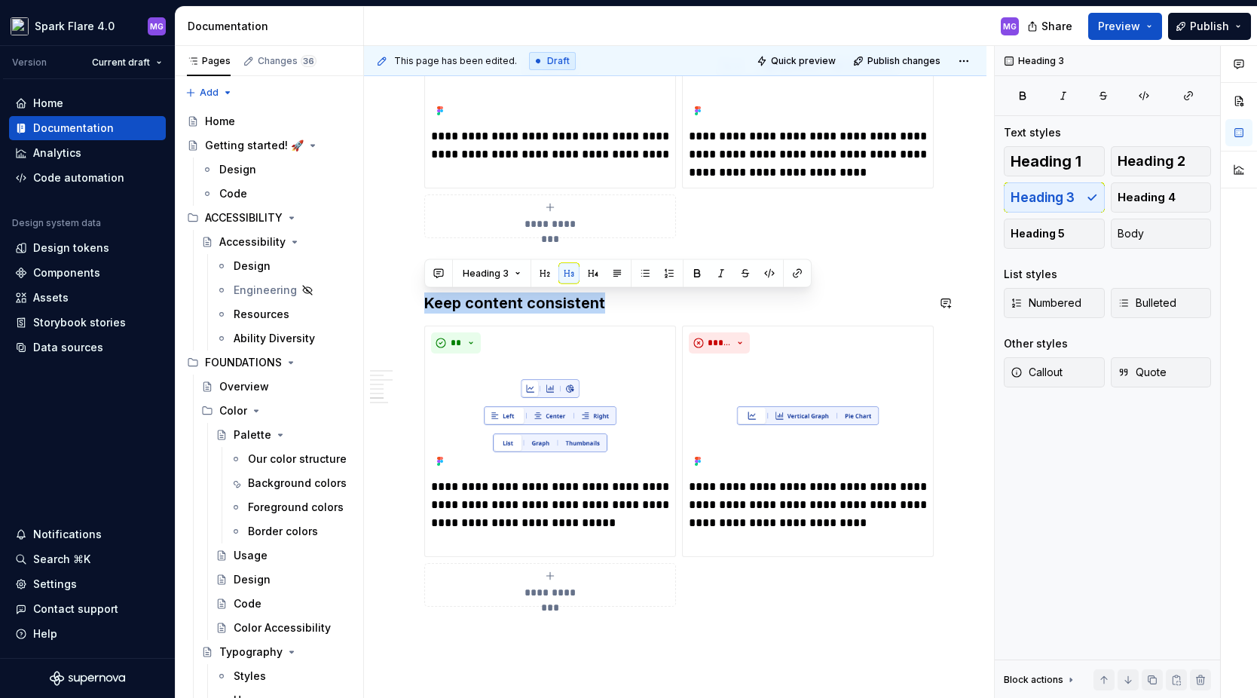
copy h3 "Keep content consistent"
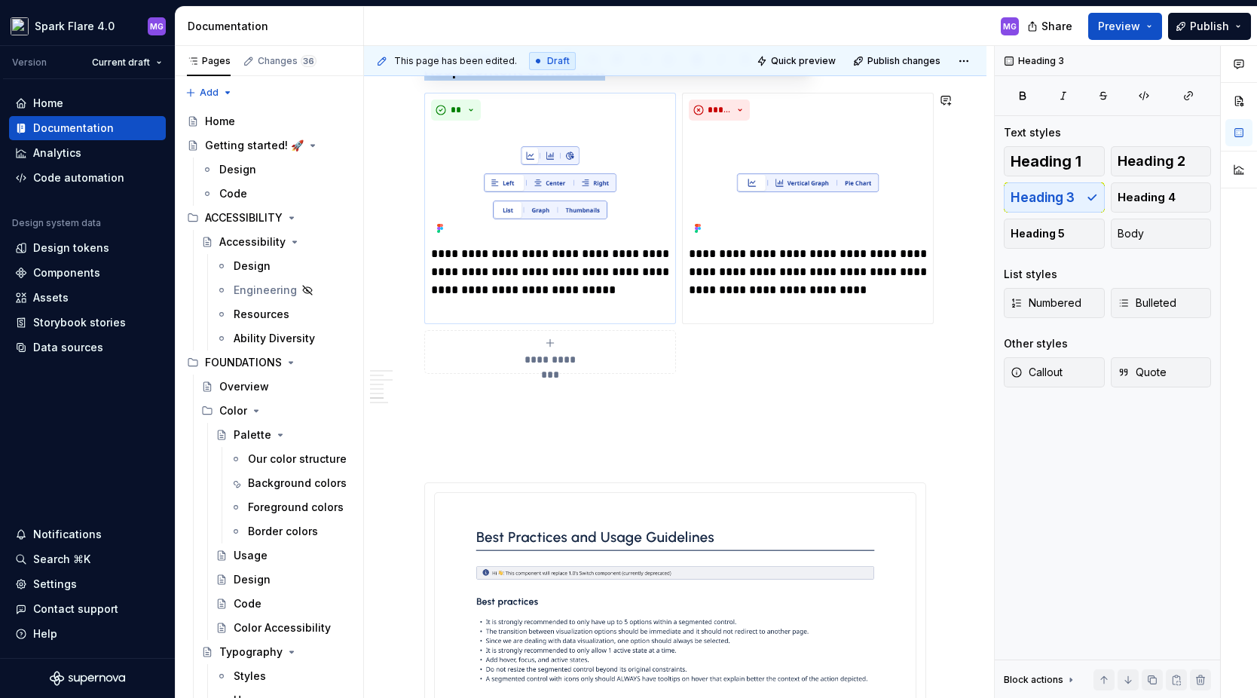
scroll to position [2145, 0]
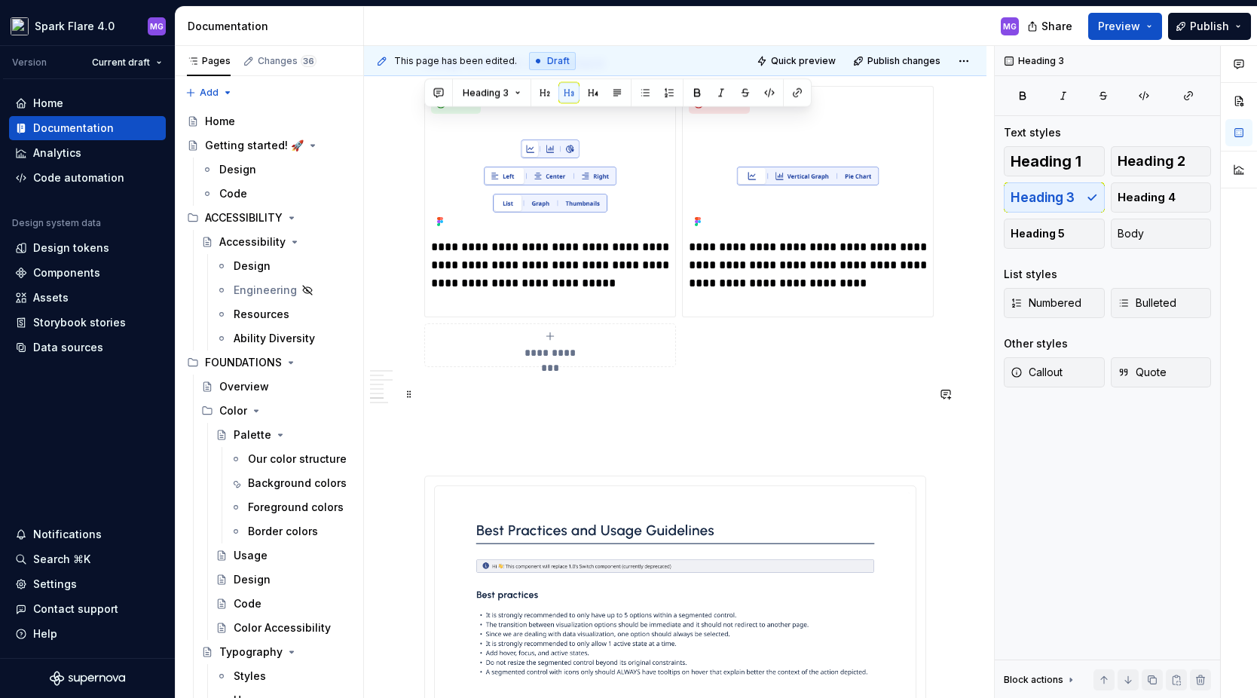
click at [476, 389] on p at bounding box center [675, 394] width 502 height 18
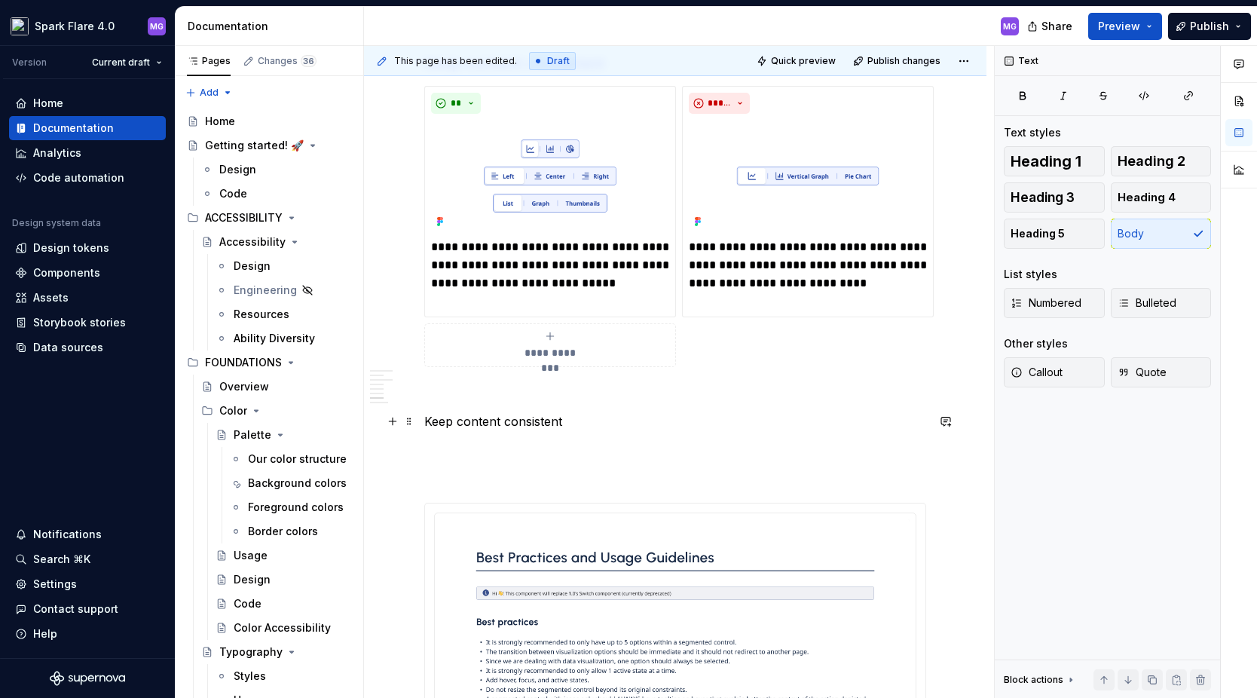
click at [491, 427] on p "Keep content consistent" at bounding box center [675, 421] width 502 height 18
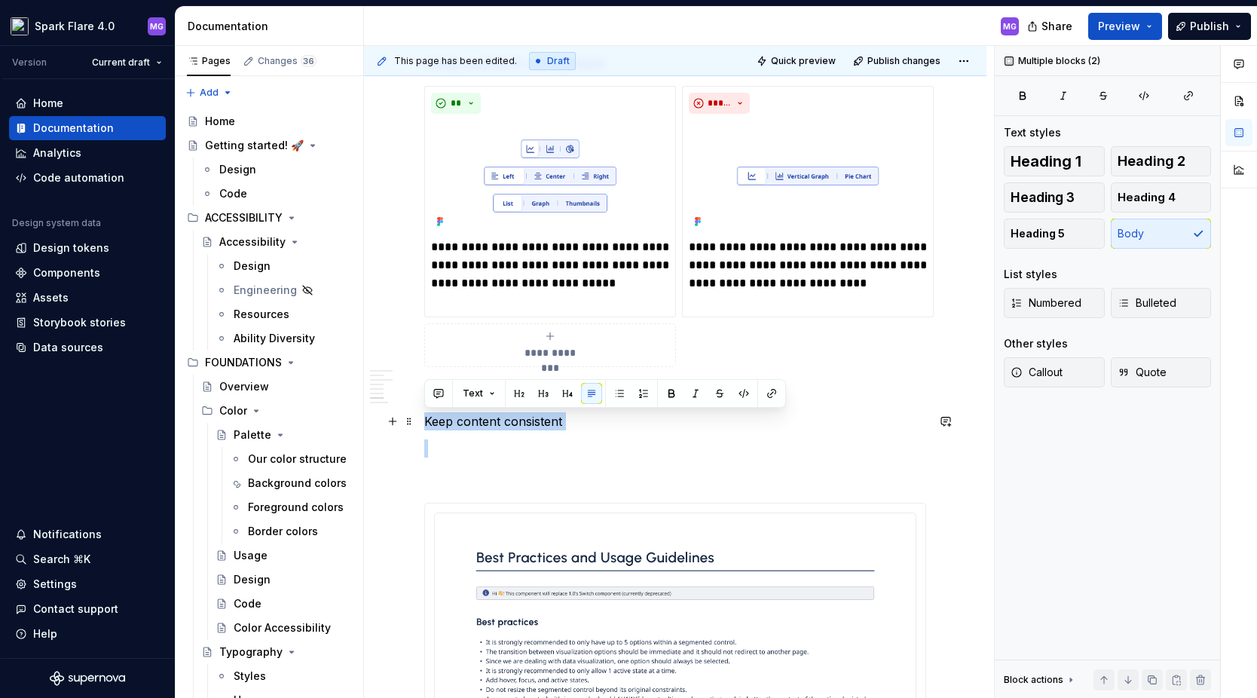
click at [491, 427] on p "Keep content consistent" at bounding box center [675, 421] width 502 height 18
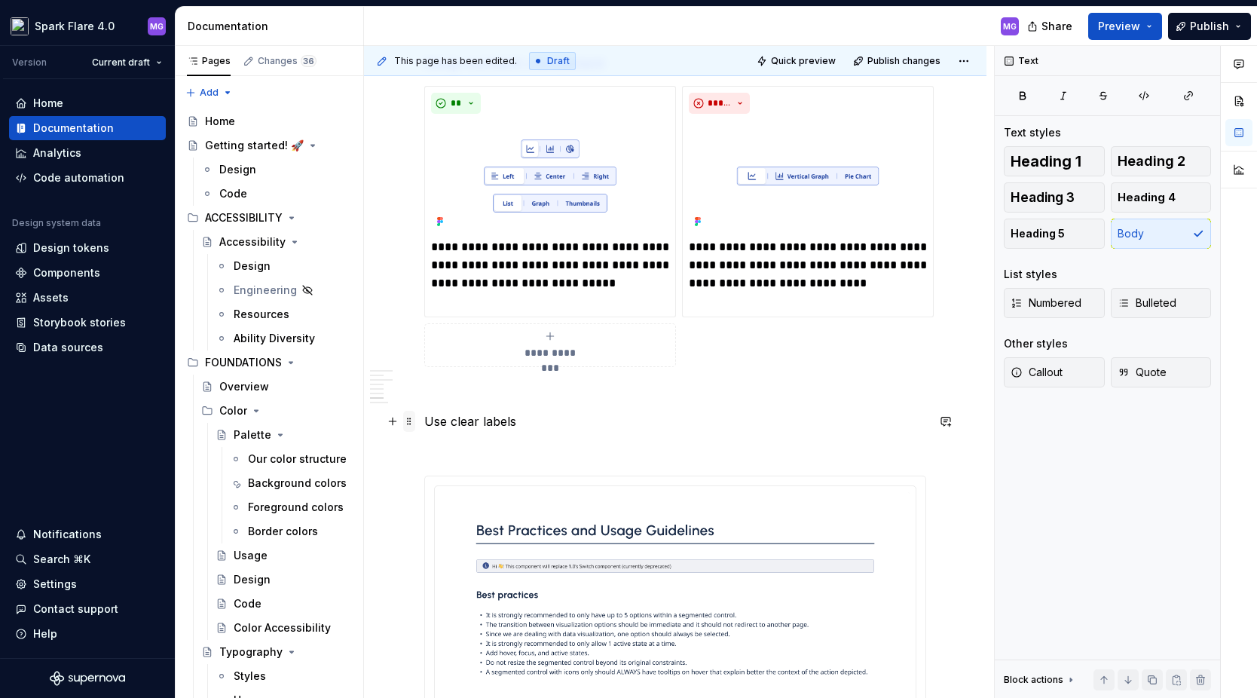
click at [405, 427] on span at bounding box center [409, 421] width 12 height 21
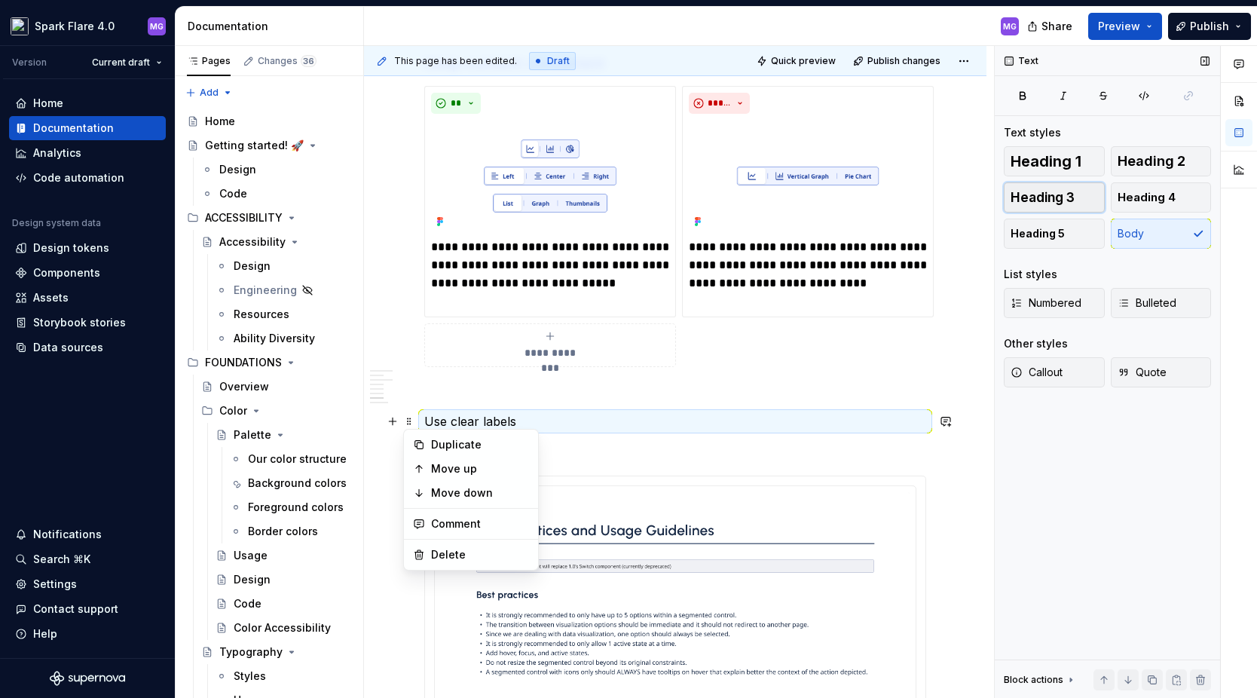
click at [1068, 196] on span "Heading 3" at bounding box center [1043, 197] width 64 height 15
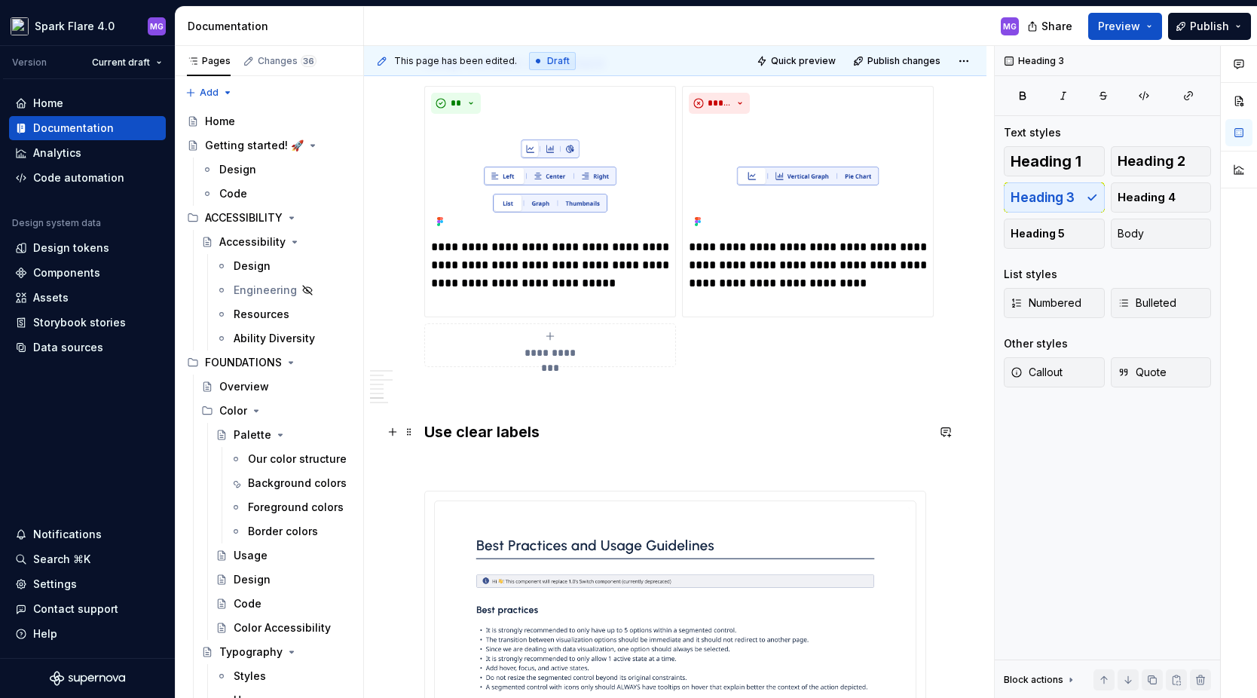
click at [718, 431] on h3 "Use clear labels" at bounding box center [675, 431] width 502 height 21
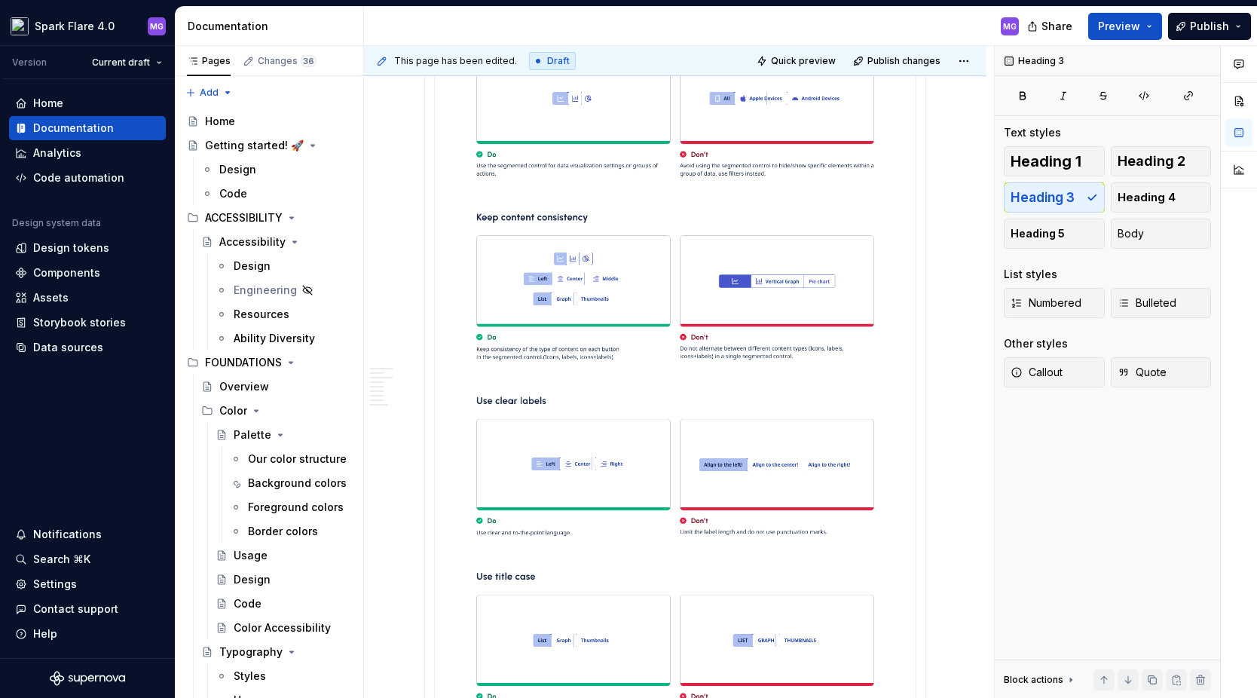
scroll to position [3318, 0]
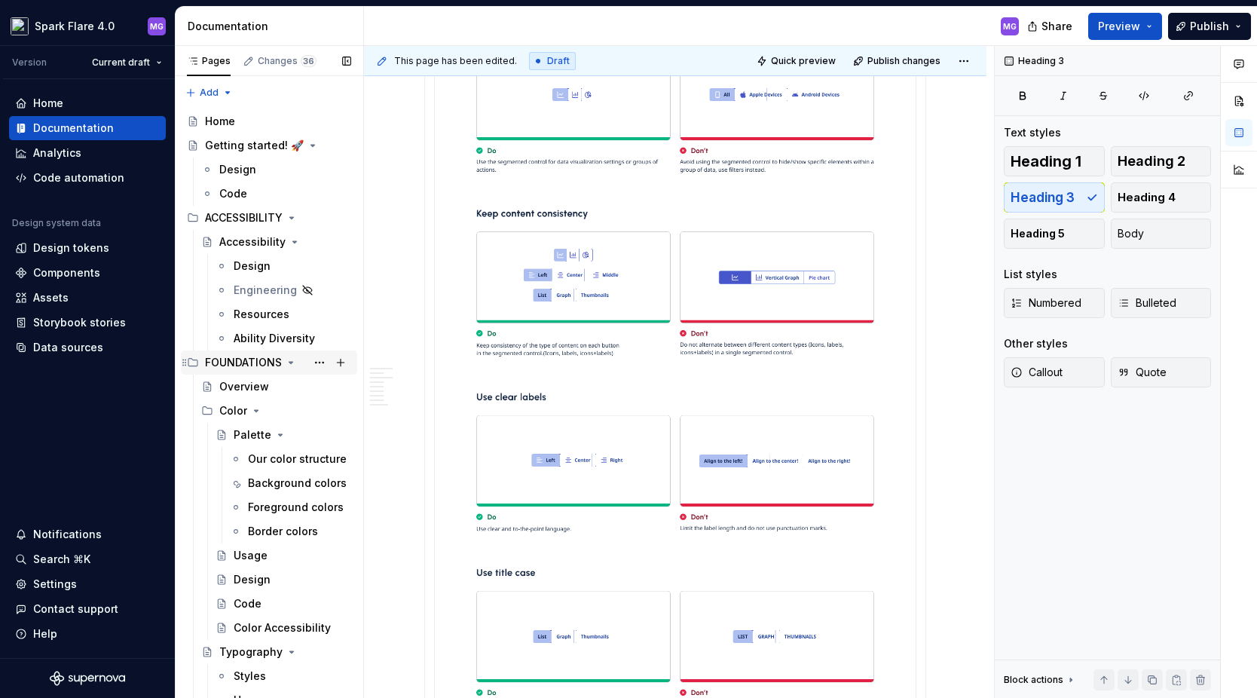
type textarea "*"
